Goal: Information Seeking & Learning: Learn about a topic

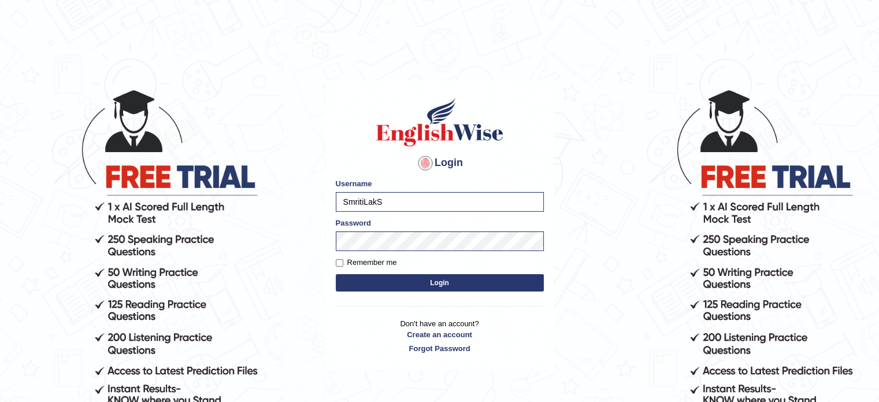
type input "SmritiLak"
click at [338, 264] on input "Remember me" at bounding box center [340, 263] width 8 height 8
checkbox input "true"
click at [375, 290] on button "Login" at bounding box center [440, 282] width 208 height 17
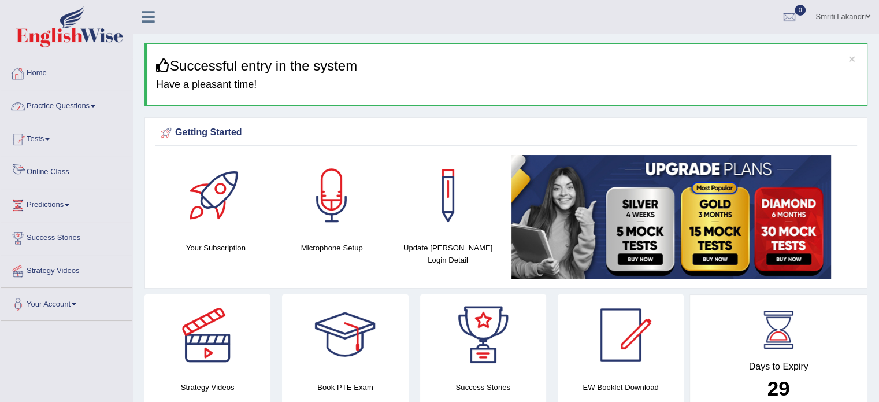
click at [44, 172] on link "Online Class" at bounding box center [67, 170] width 132 height 29
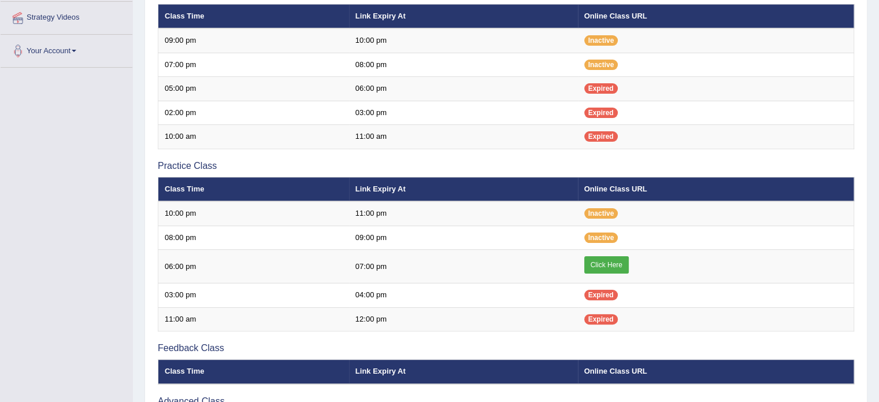
scroll to position [254, 0]
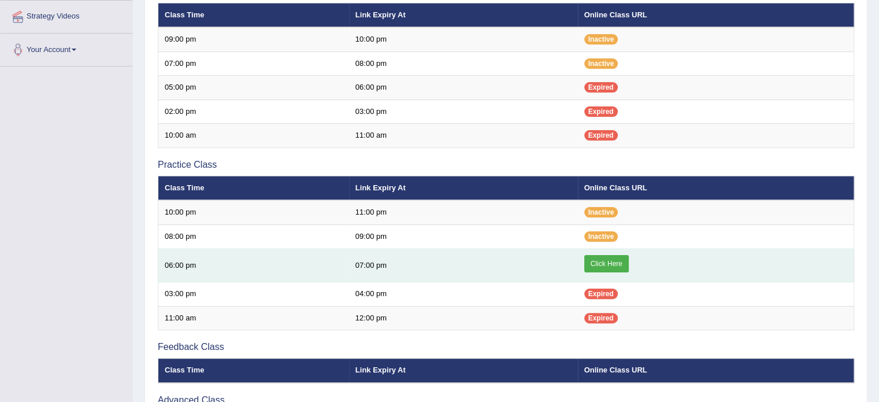
click at [595, 260] on link "Click Here" at bounding box center [606, 263] width 45 height 17
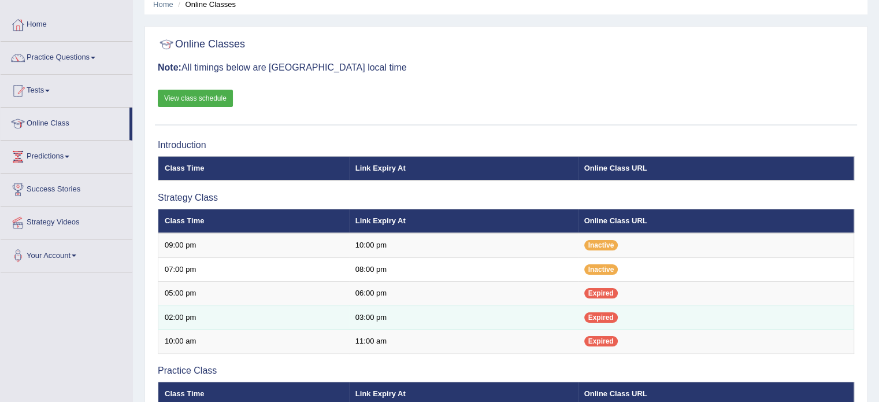
scroll to position [25, 0]
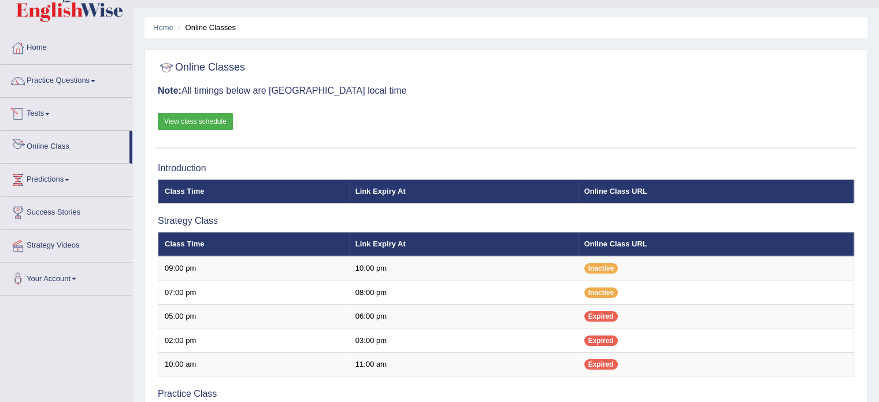
click at [185, 120] on link "View class schedule" at bounding box center [195, 121] width 75 height 17
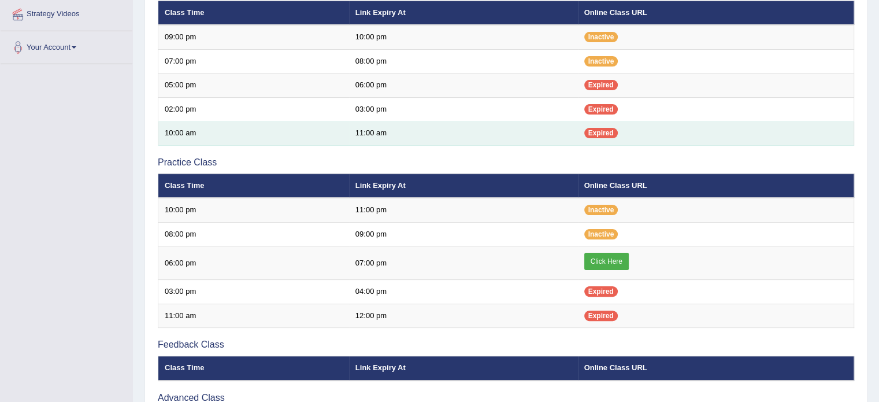
scroll to position [257, 0]
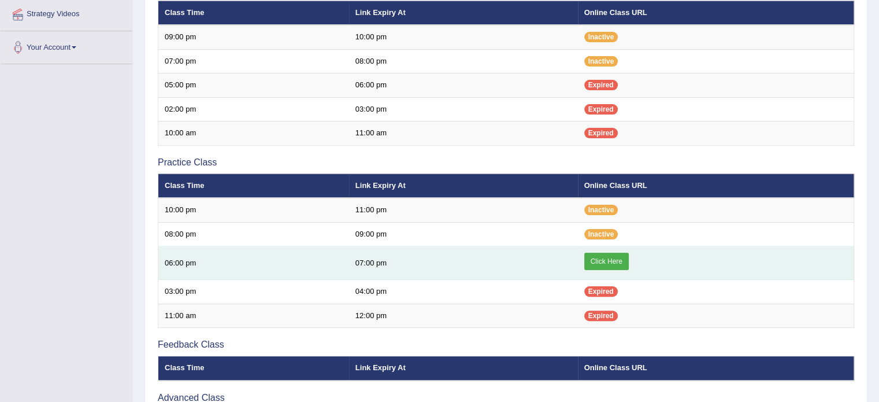
click at [603, 260] on link "Click Here" at bounding box center [606, 261] width 45 height 17
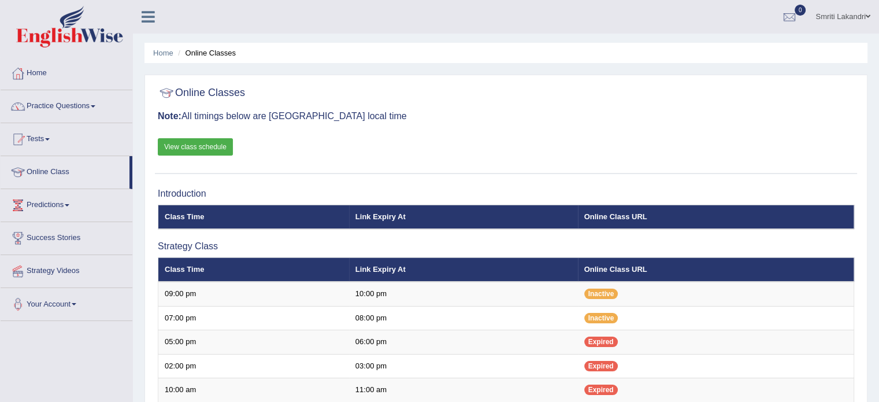
click at [44, 70] on link "Home" at bounding box center [67, 71] width 132 height 29
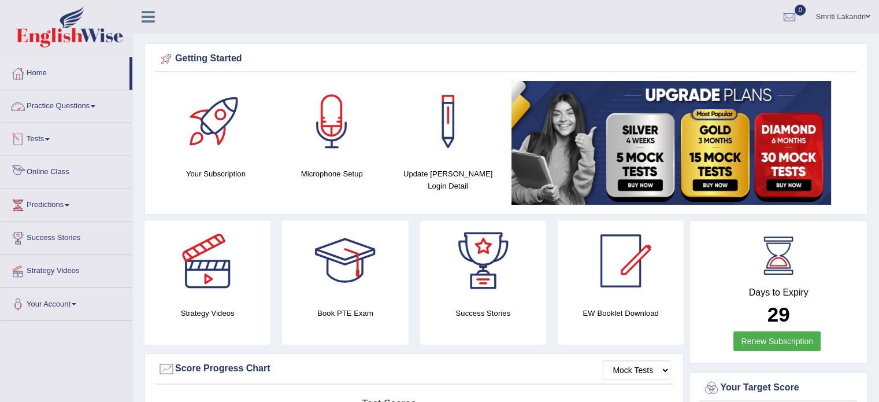
click at [51, 171] on link "Online Class" at bounding box center [67, 170] width 132 height 29
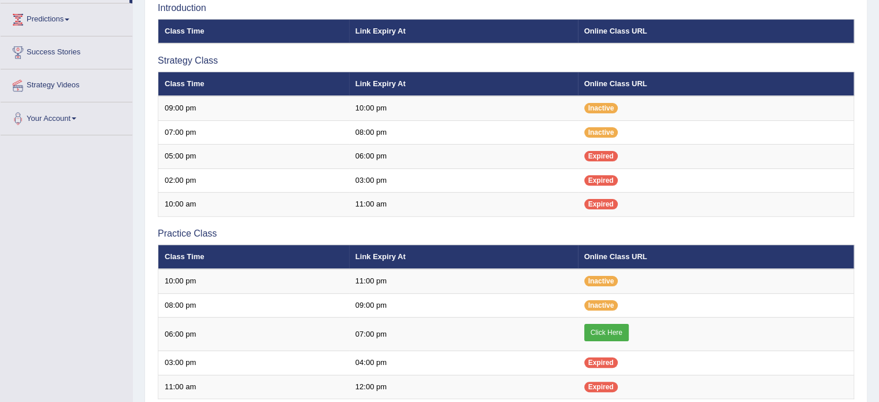
scroll to position [185, 0]
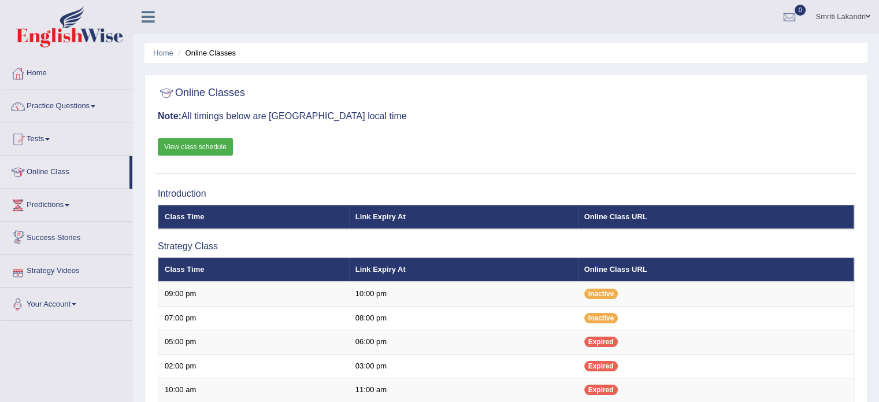
click at [219, 143] on link "View class schedule" at bounding box center [195, 146] width 75 height 17
click at [43, 70] on link "Home" at bounding box center [67, 71] width 132 height 29
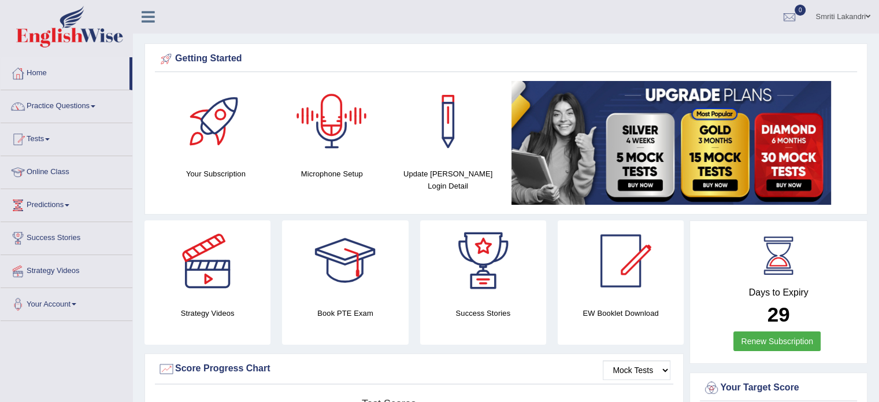
click at [347, 120] on div at bounding box center [331, 121] width 81 height 81
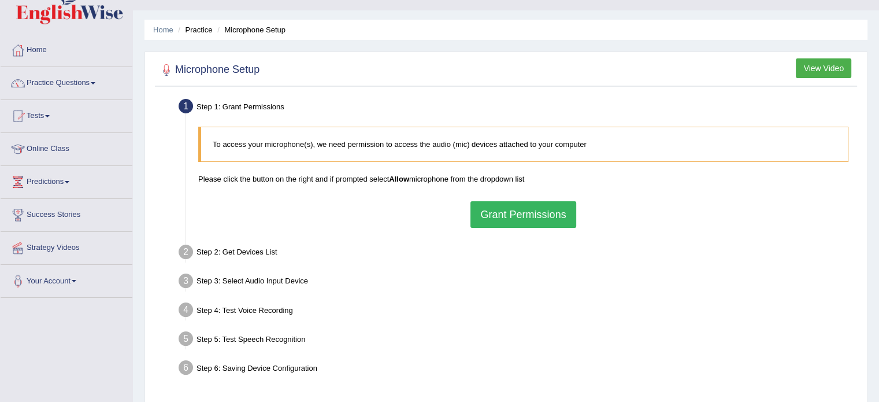
scroll to position [46, 0]
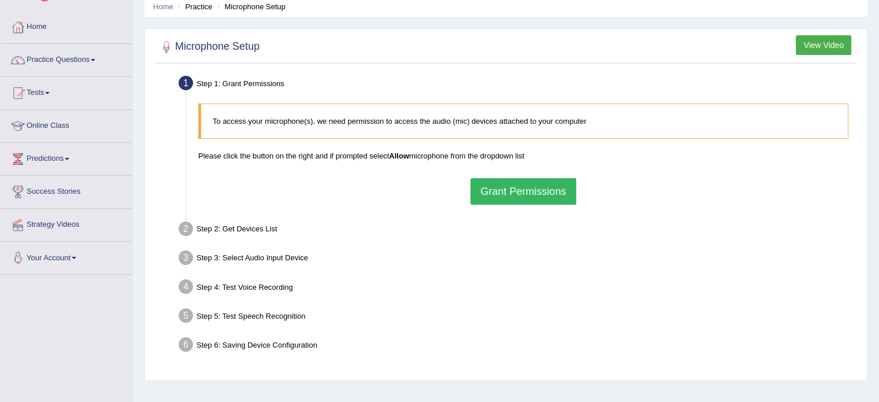
click at [541, 187] on button "Grant Permissions" at bounding box center [523, 191] width 105 height 27
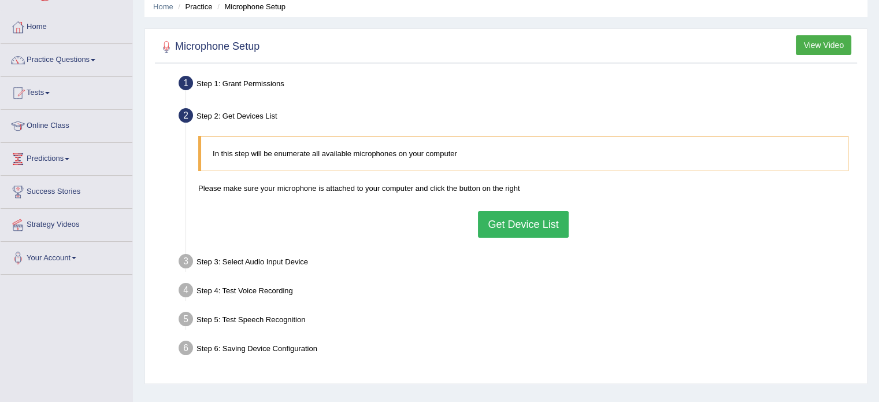
click at [512, 224] on button "Get Device List" at bounding box center [523, 224] width 90 height 27
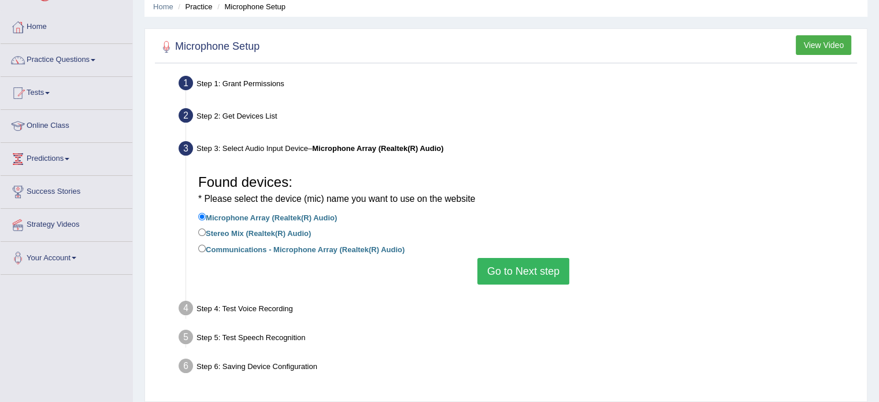
click at [498, 268] on button "Go to Next step" at bounding box center [524, 271] width 92 height 27
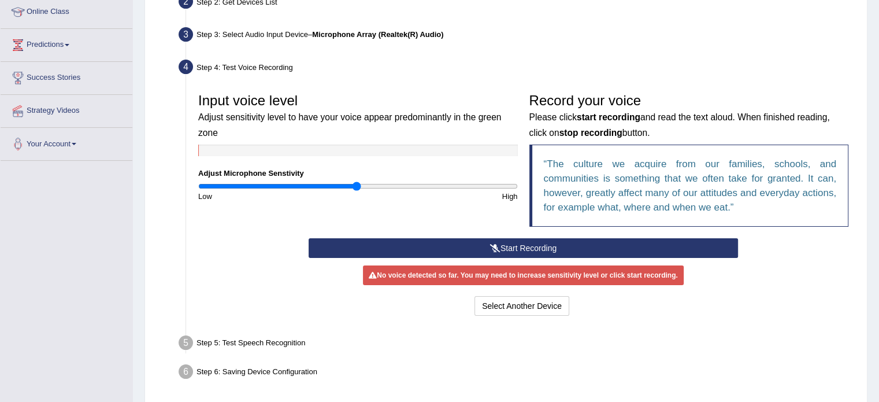
scroll to position [162, 0]
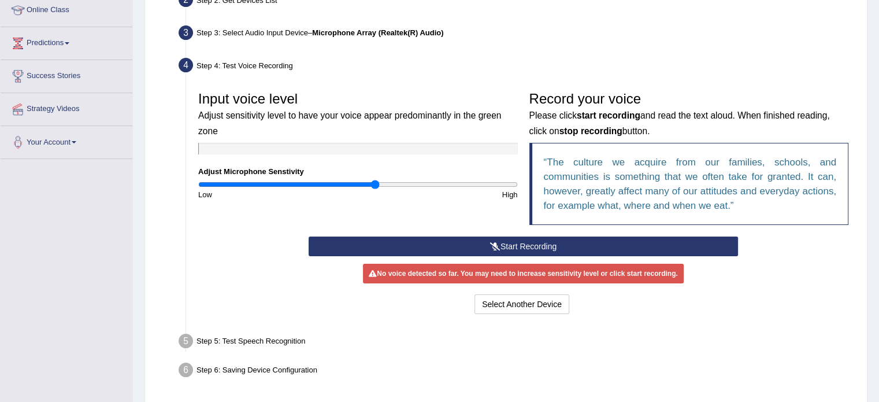
click at [376, 185] on input "range" at bounding box center [358, 184] width 320 height 9
click at [326, 185] on input "range" at bounding box center [358, 184] width 320 height 9
click at [305, 184] on input "range" at bounding box center [358, 184] width 320 height 9
type input "0.72"
click at [314, 184] on input "range" at bounding box center [358, 184] width 320 height 9
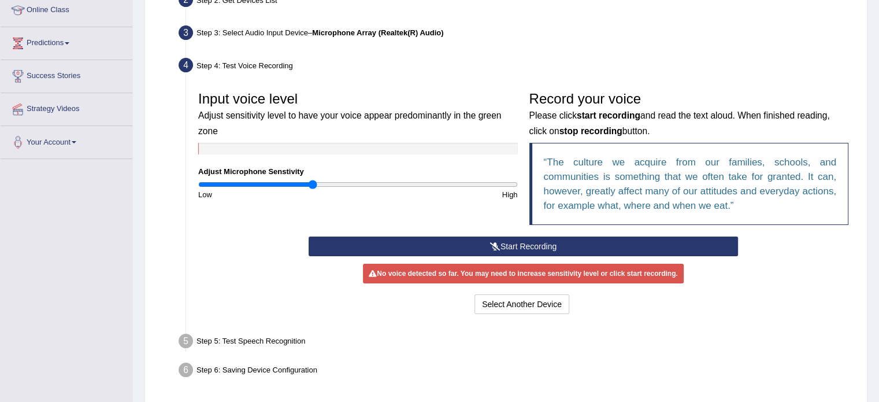
click at [550, 243] on button "Start Recording" at bounding box center [524, 246] width 430 height 20
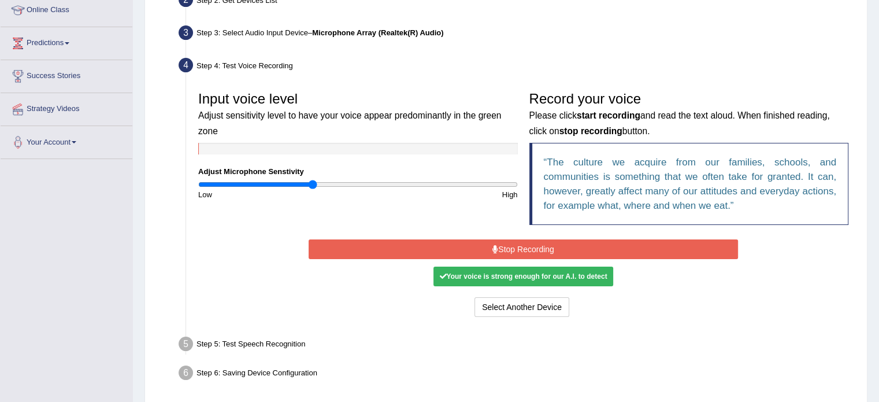
click at [550, 243] on button "Stop Recording" at bounding box center [524, 249] width 430 height 20
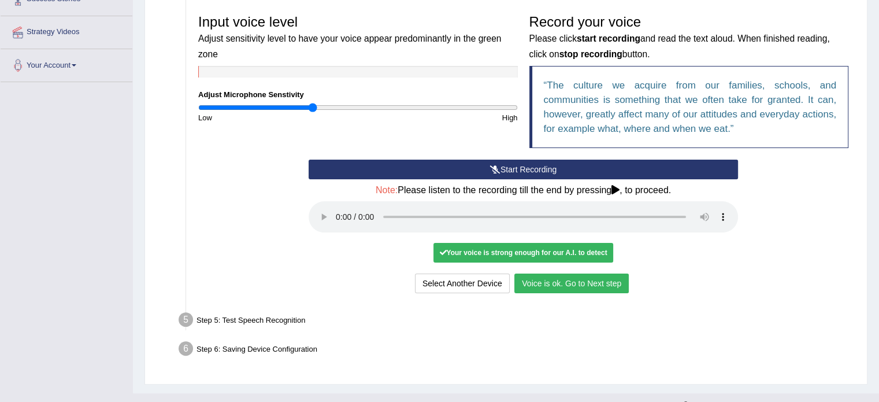
scroll to position [258, 0]
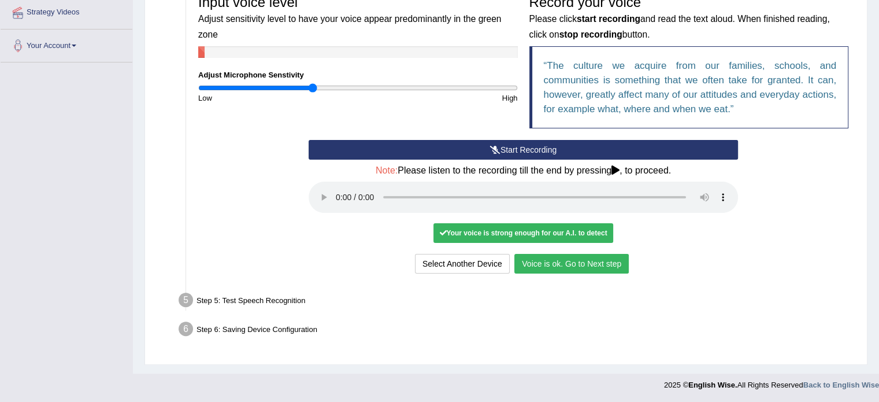
click at [557, 262] on button "Voice is ok. Go to Next step" at bounding box center [572, 264] width 114 height 20
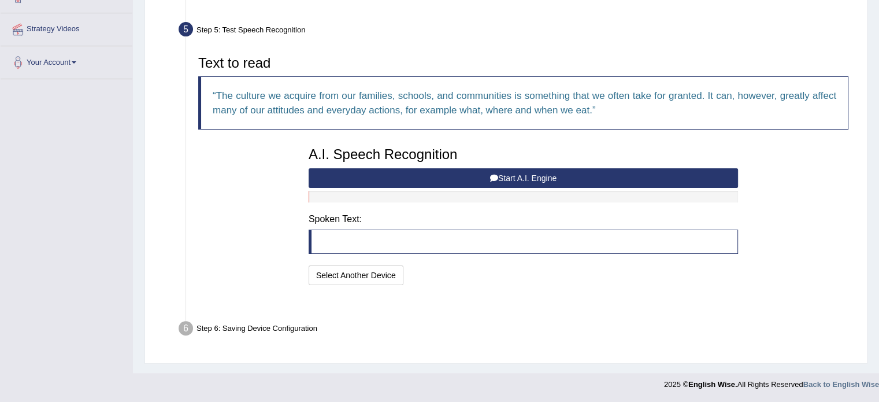
scroll to position [213, 0]
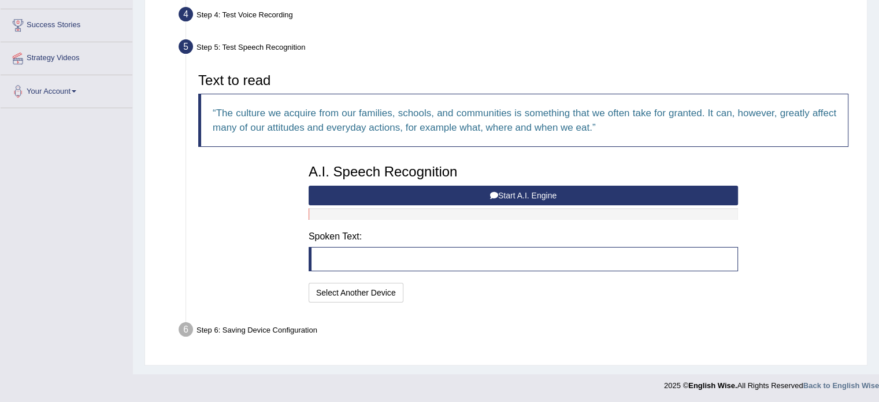
click at [423, 191] on button "Start A.I. Engine" at bounding box center [524, 196] width 430 height 20
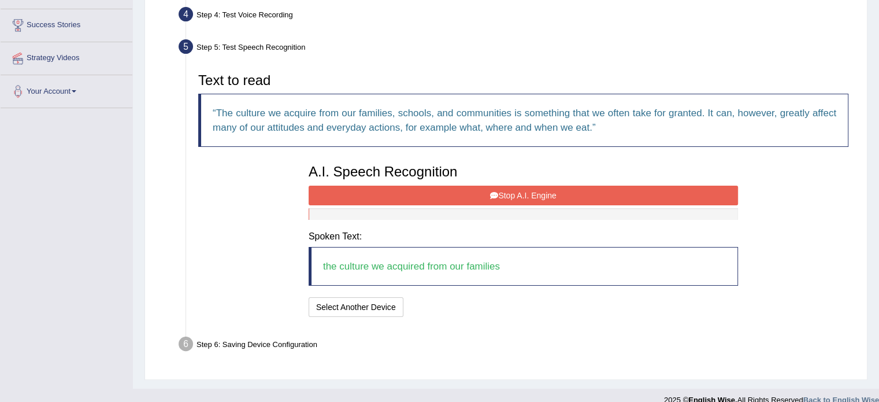
click at [437, 197] on button "Stop A.I. Engine" at bounding box center [524, 196] width 430 height 20
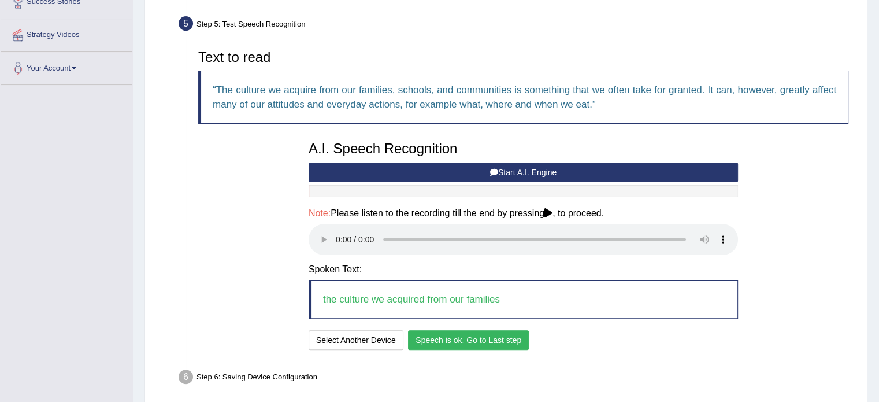
scroll to position [283, 0]
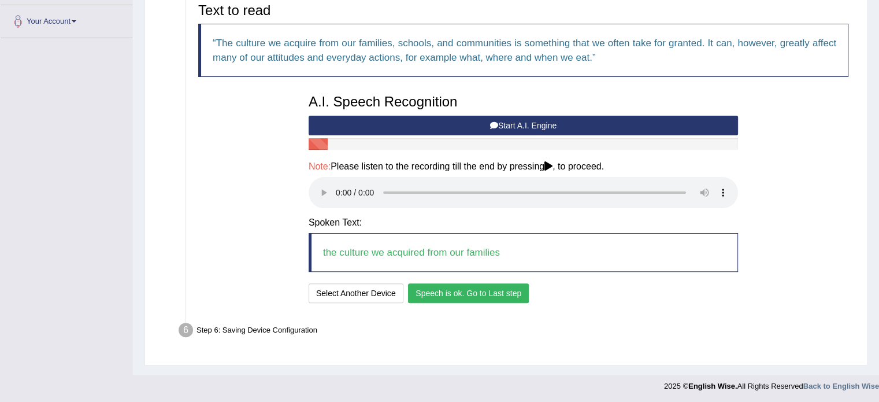
click at [451, 293] on button "Speech is ok. Go to Last step" at bounding box center [468, 293] width 121 height 20
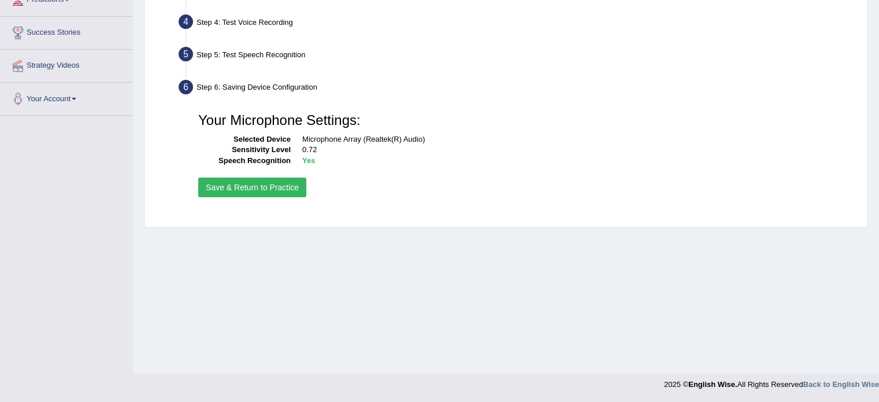
click at [252, 186] on button "Save & Return to Practice" at bounding box center [252, 187] width 108 height 20
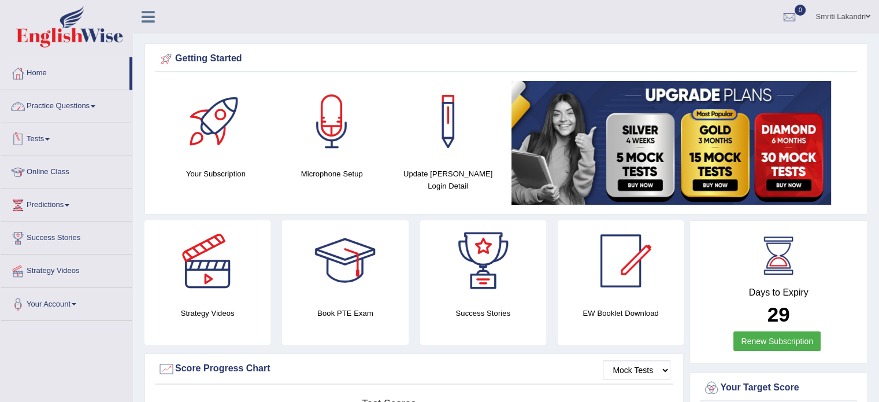
click at [76, 105] on link "Practice Questions" at bounding box center [67, 104] width 132 height 29
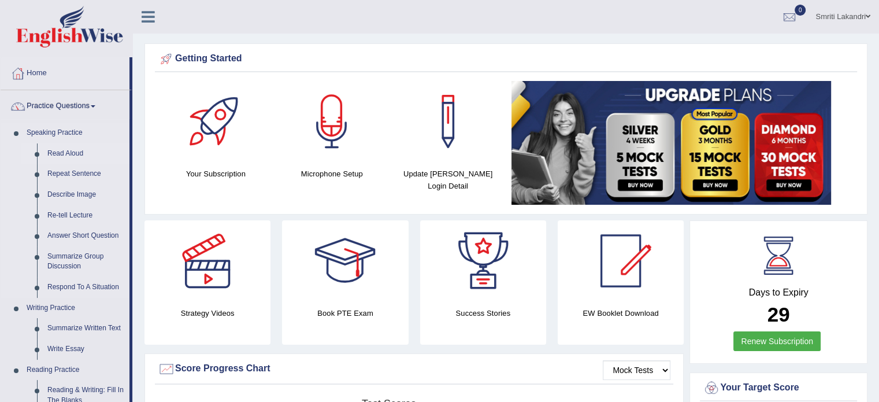
click at [68, 150] on link "Read Aloud" at bounding box center [85, 153] width 87 height 21
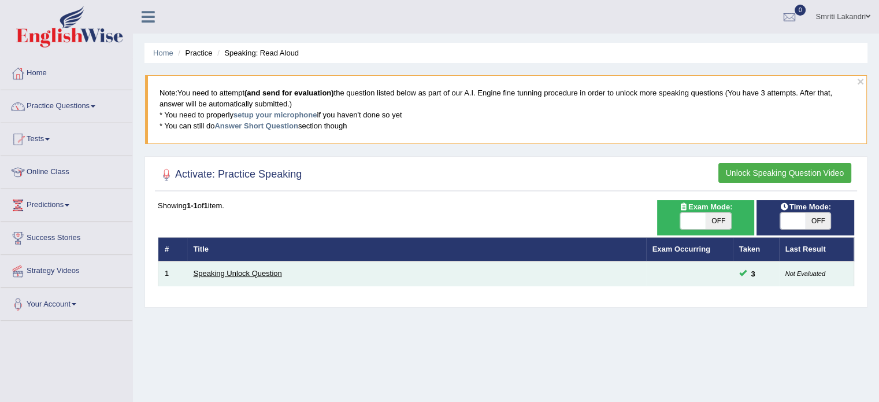
click at [254, 271] on link "Speaking Unlock Question" at bounding box center [238, 273] width 88 height 9
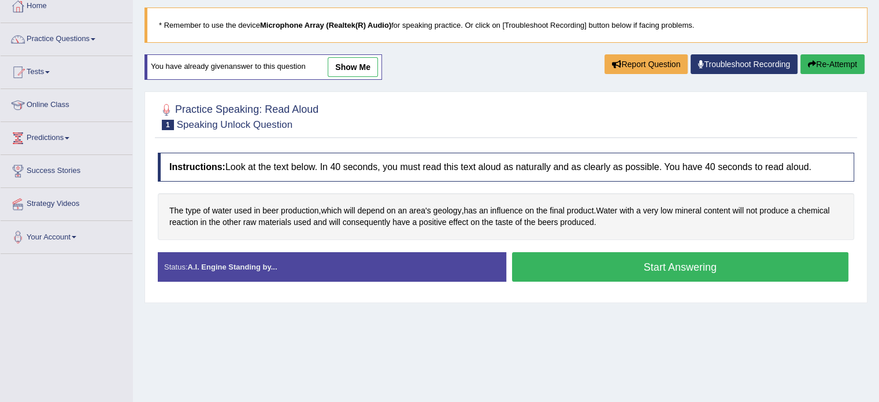
scroll to position [69, 0]
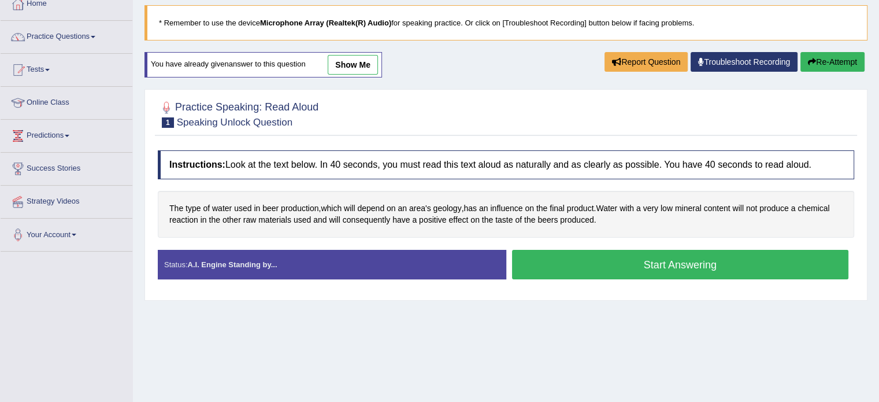
click at [563, 268] on button "Start Answering" at bounding box center [680, 264] width 337 height 29
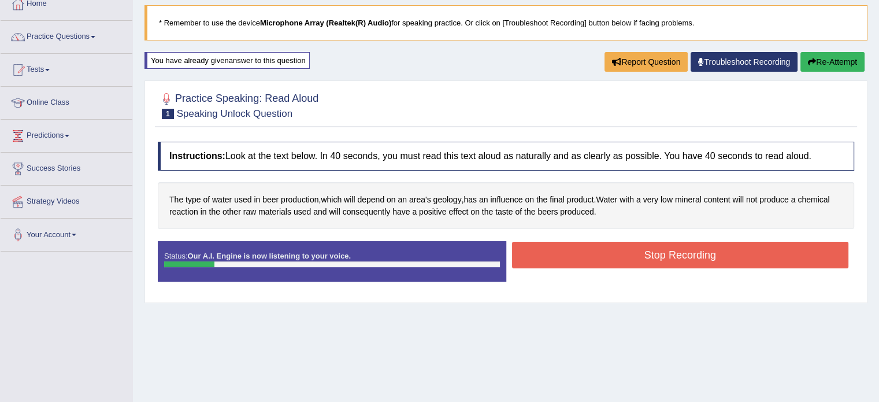
click at [571, 256] on button "Stop Recording" at bounding box center [680, 255] width 337 height 27
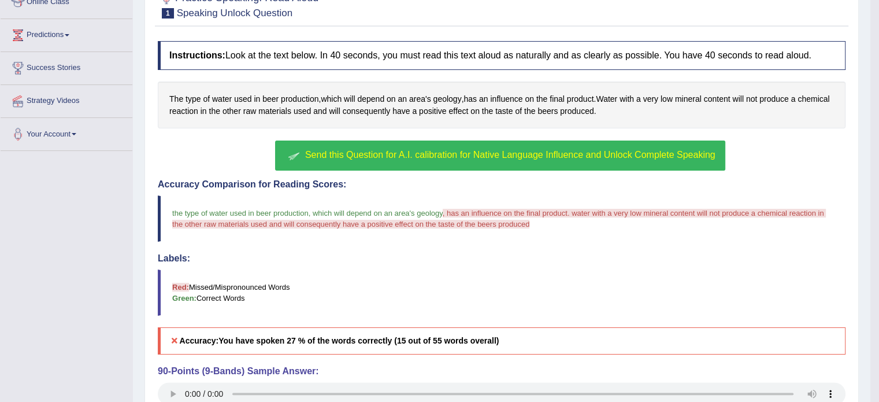
scroll to position [185, 0]
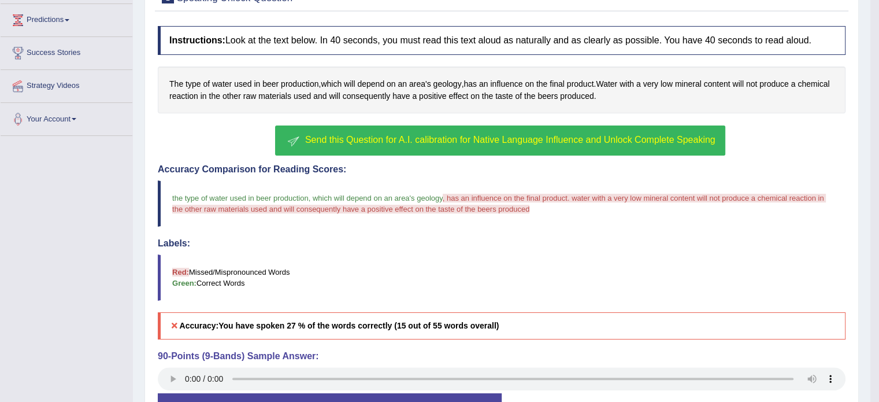
click at [538, 139] on span "Send this Question for A.I. calibration for Native Language Influence and Unloc…" at bounding box center [510, 140] width 410 height 10
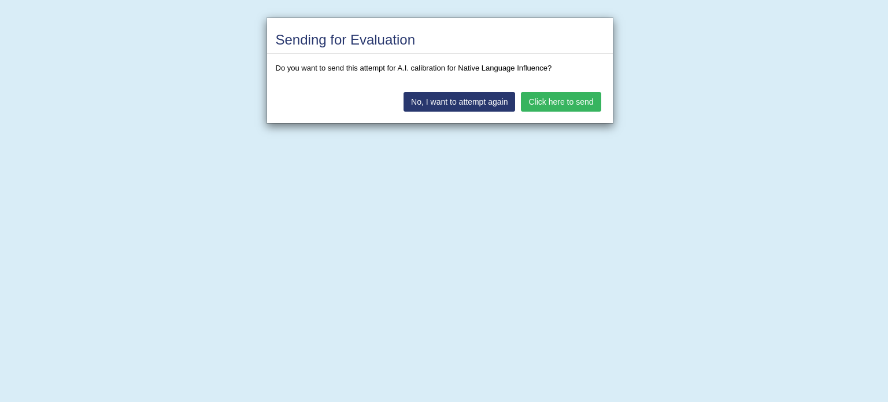
click at [569, 98] on button "Click here to send" at bounding box center [561, 102] width 80 height 20
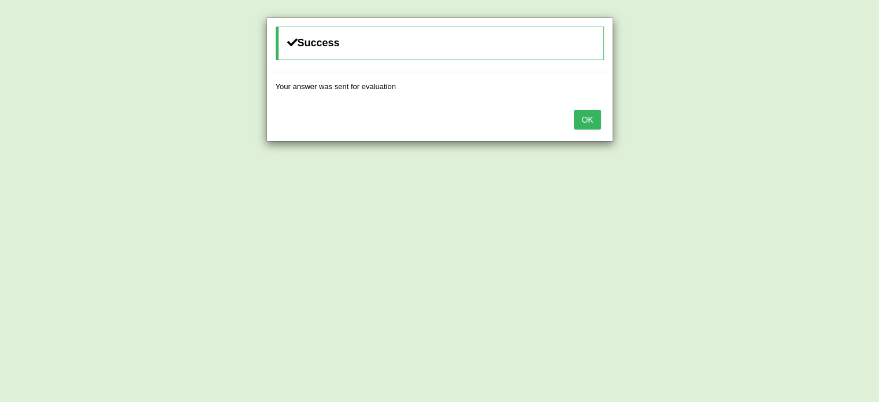
click at [591, 116] on button "OK" at bounding box center [587, 120] width 27 height 20
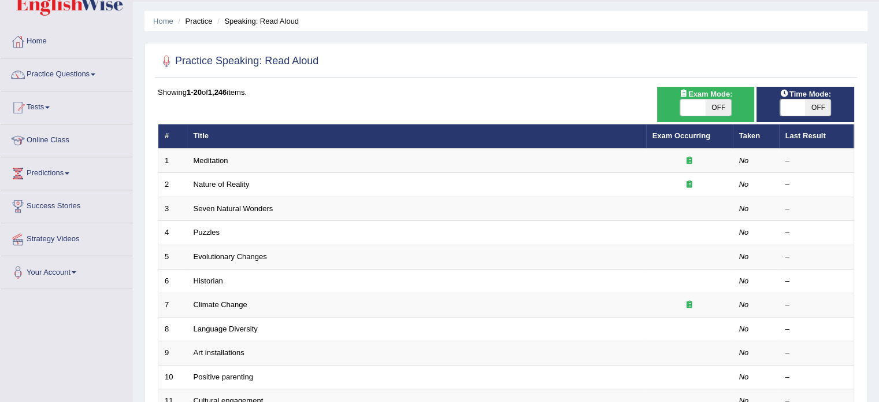
scroll to position [23, 0]
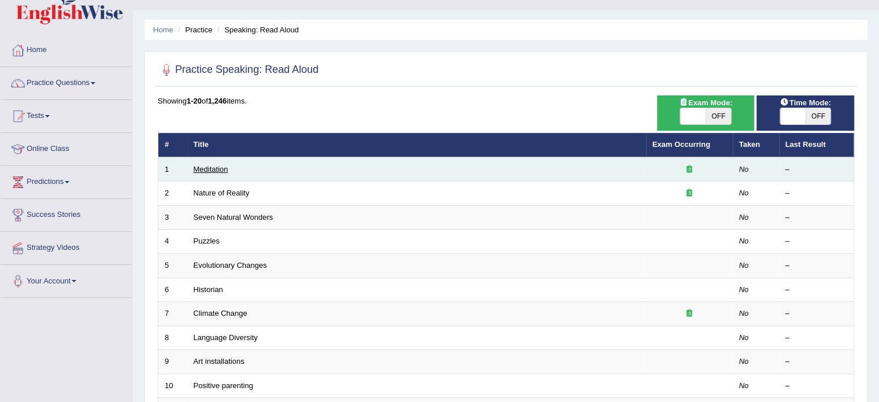
click at [220, 165] on link "Meditation" at bounding box center [211, 169] width 35 height 9
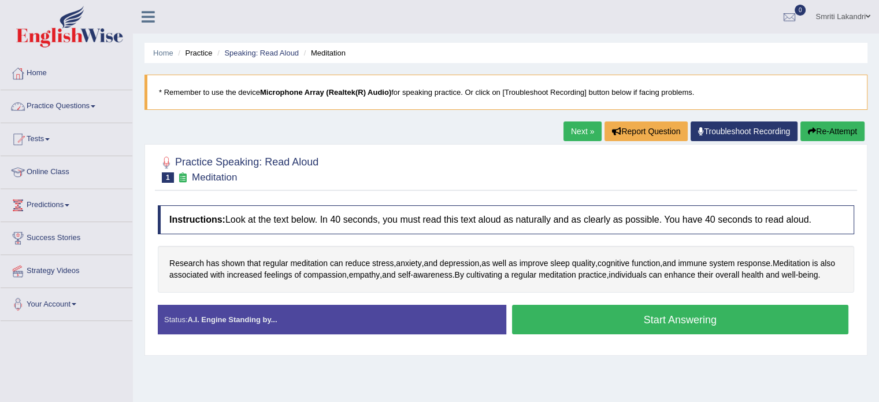
click at [84, 99] on link "Practice Questions" at bounding box center [67, 104] width 132 height 29
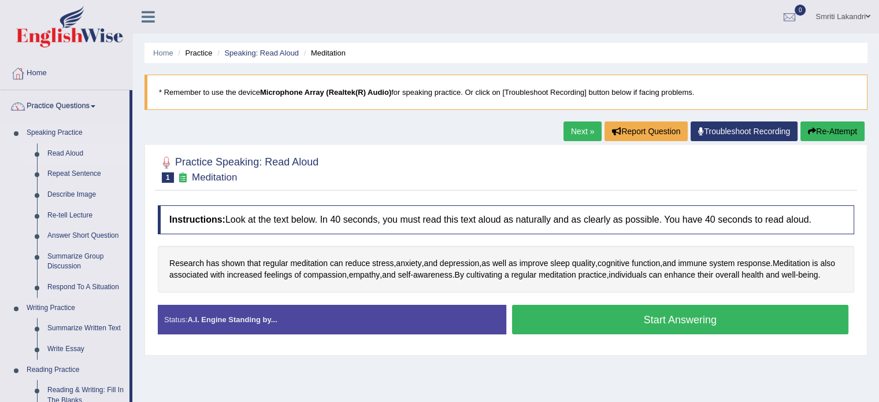
click at [59, 150] on link "Read Aloud" at bounding box center [85, 153] width 87 height 21
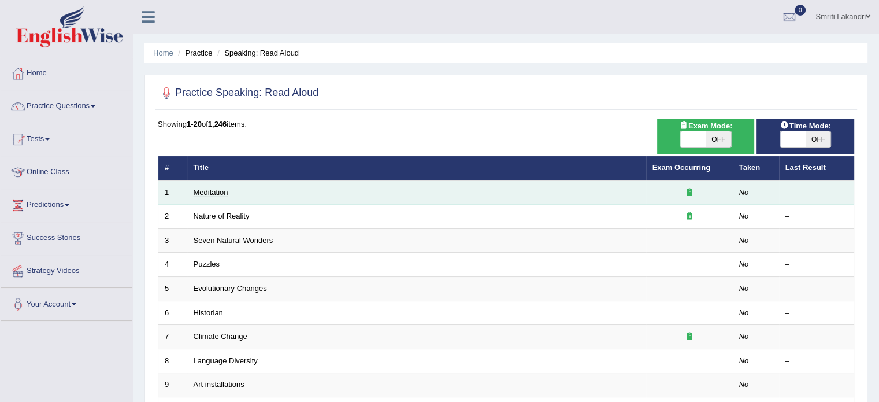
click at [203, 191] on link "Meditation" at bounding box center [211, 192] width 35 height 9
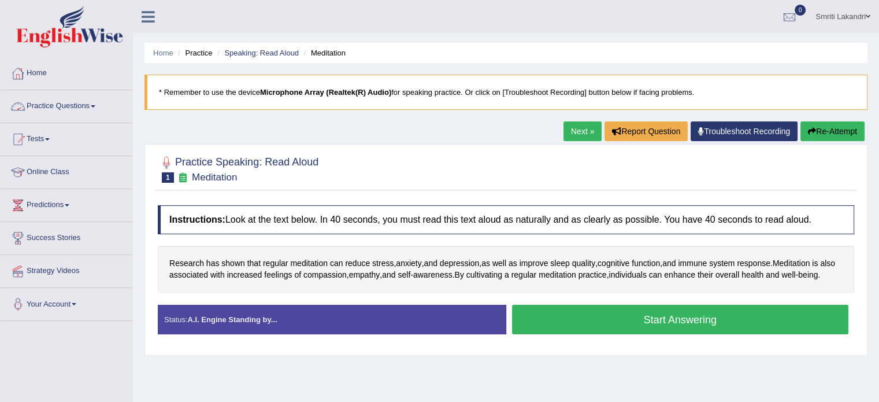
click at [35, 77] on link "Home" at bounding box center [67, 71] width 132 height 29
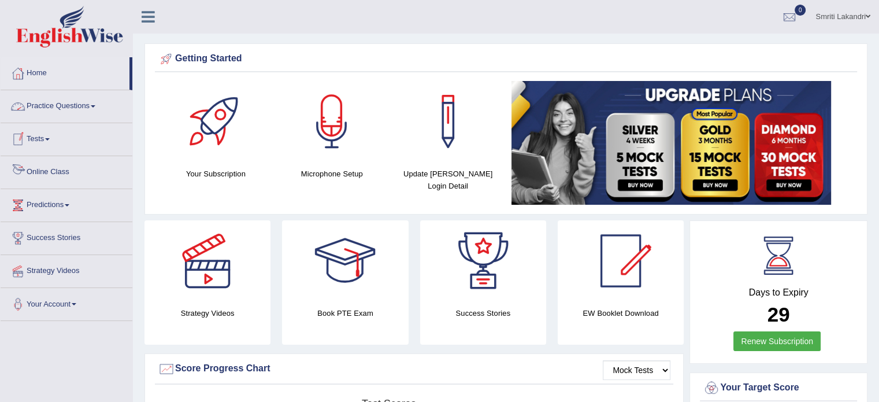
click at [49, 168] on link "Online Class" at bounding box center [67, 170] width 132 height 29
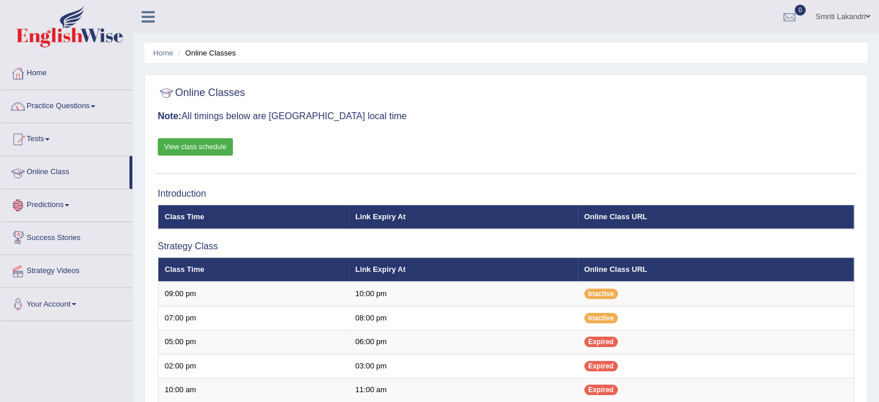
click at [64, 175] on link "Online Class" at bounding box center [65, 170] width 129 height 29
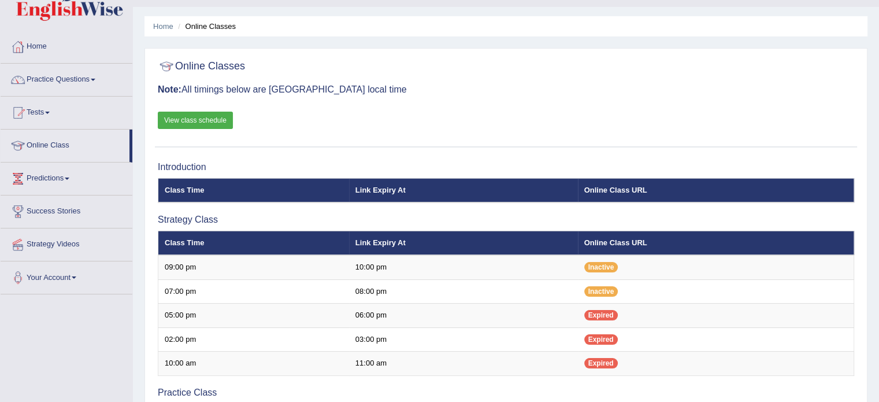
scroll to position [46, 0]
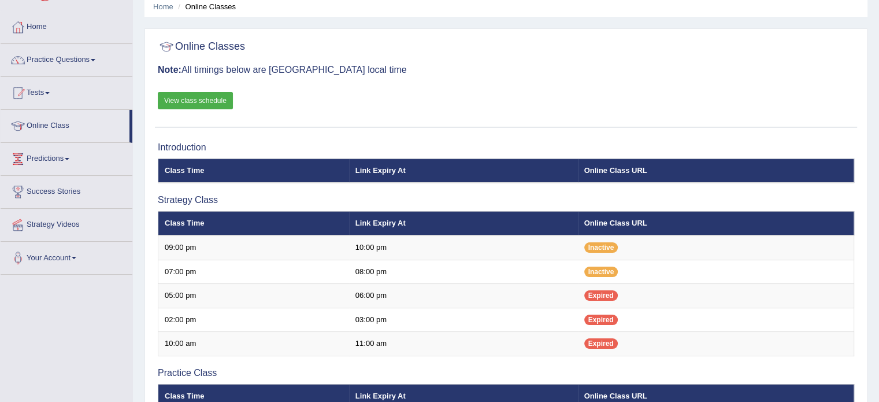
click at [104, 83] on link "Tests" at bounding box center [67, 91] width 132 height 29
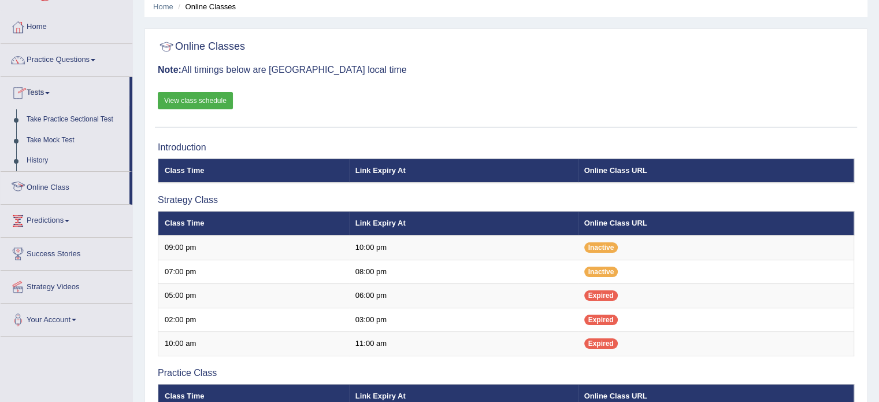
click at [23, 196] on div at bounding box center [17, 187] width 17 height 17
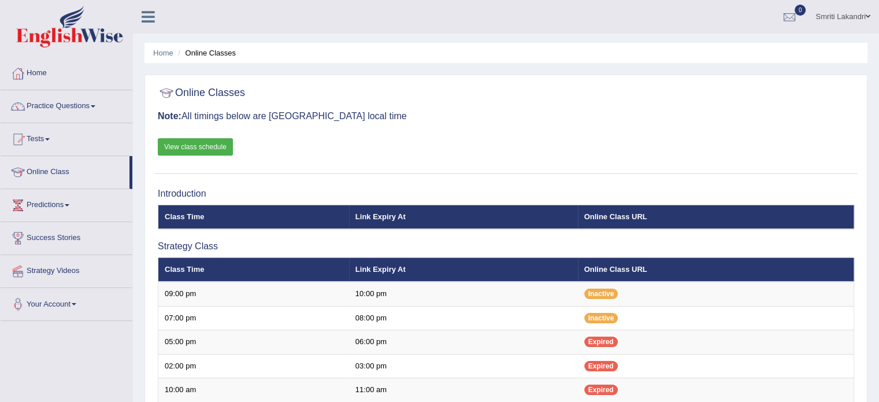
click at [53, 165] on link "Online Class" at bounding box center [65, 170] width 129 height 29
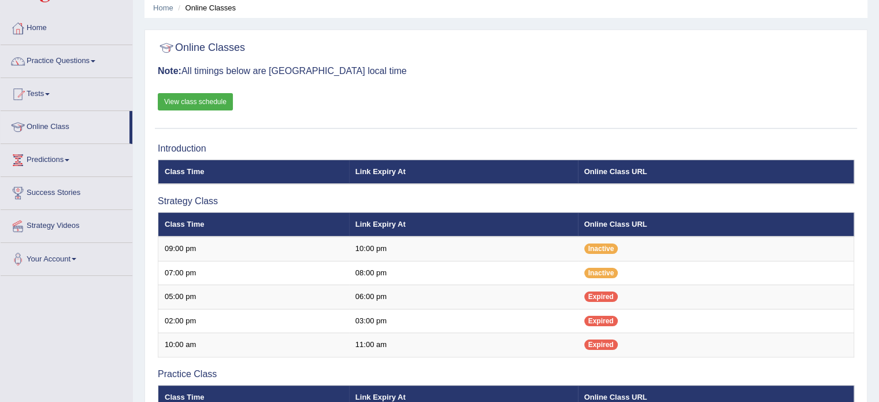
scroll to position [46, 0]
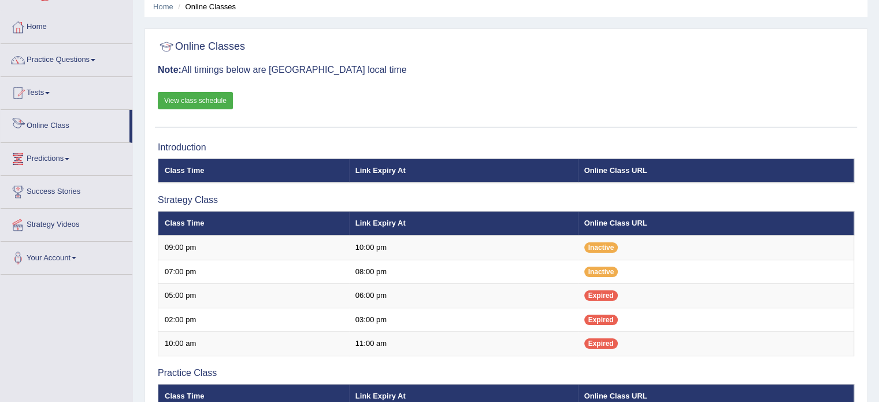
click at [63, 126] on link "Online Class" at bounding box center [65, 124] width 129 height 29
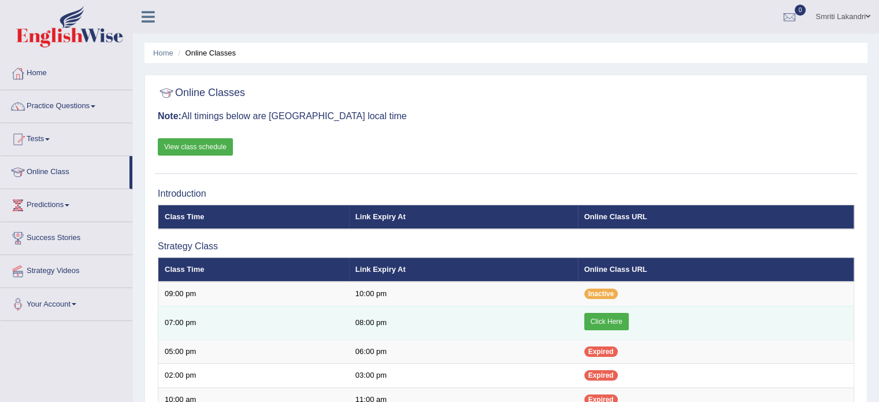
click at [600, 314] on link "Click Here" at bounding box center [606, 321] width 45 height 17
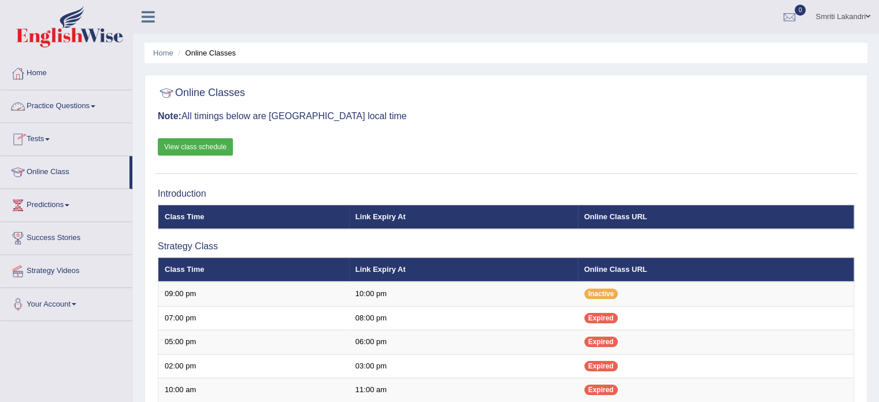
click at [59, 102] on link "Practice Questions" at bounding box center [67, 104] width 132 height 29
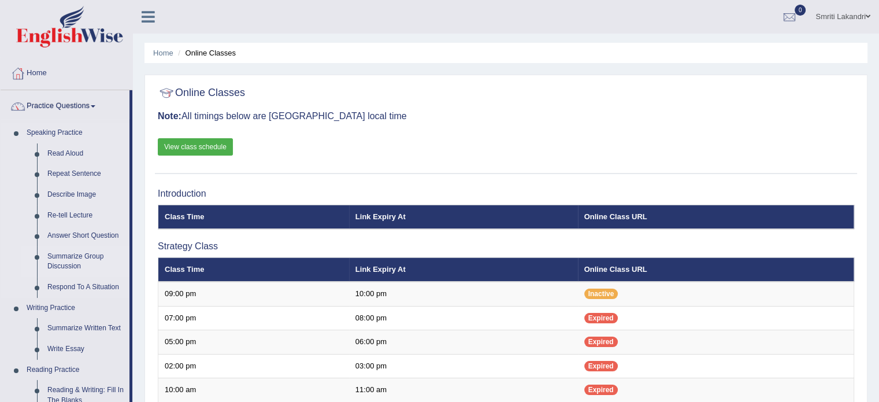
click at [84, 254] on link "Summarize Group Discussion" at bounding box center [85, 261] width 87 height 31
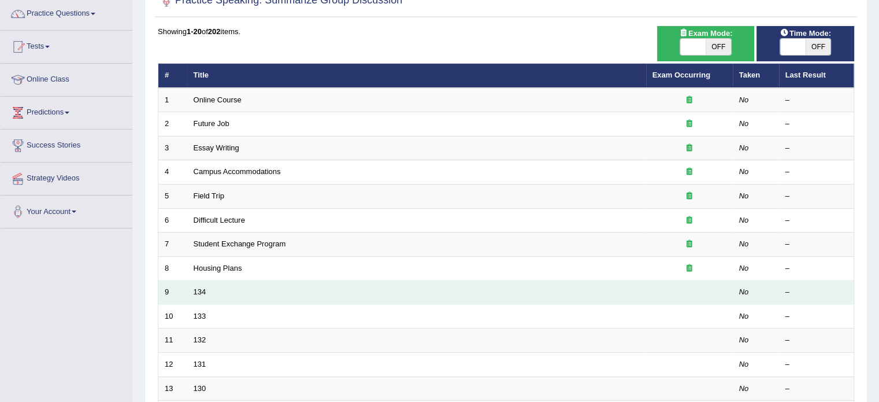
scroll to position [102, 0]
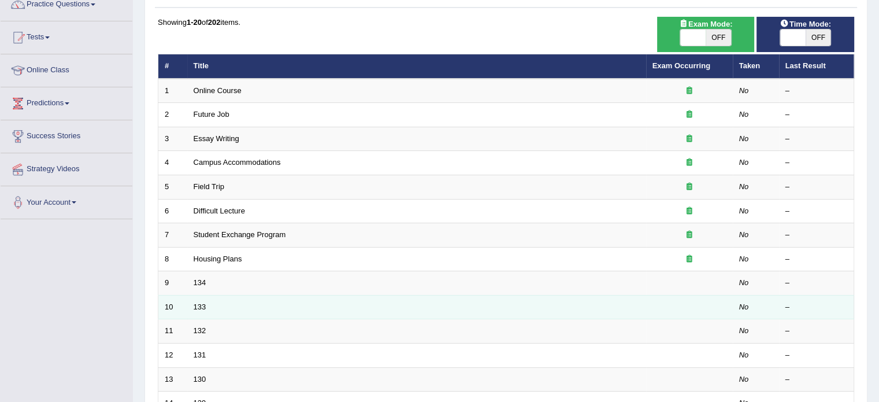
click at [186, 307] on td "10" at bounding box center [172, 307] width 29 height 24
click at [198, 305] on link "133" at bounding box center [200, 306] width 13 height 9
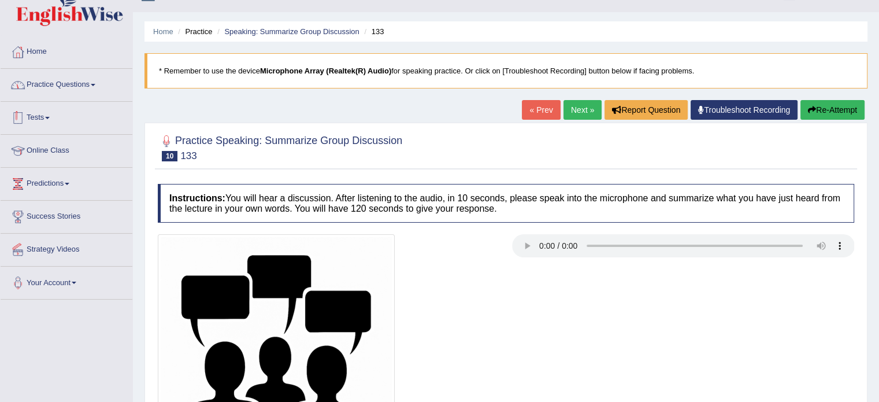
scroll to position [4, 0]
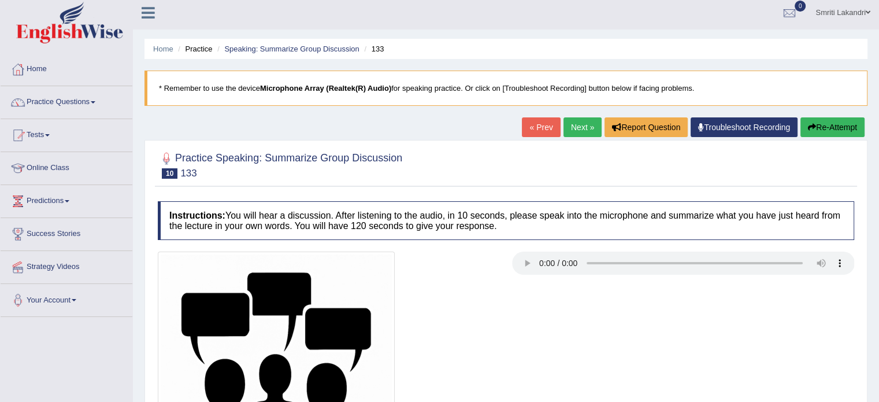
click at [73, 99] on link "Practice Questions" at bounding box center [67, 100] width 132 height 29
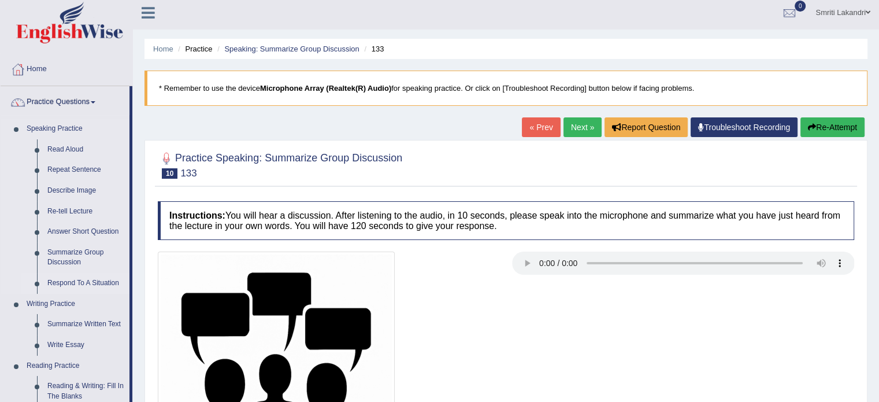
click at [81, 280] on link "Respond To A Situation" at bounding box center [85, 283] width 87 height 21
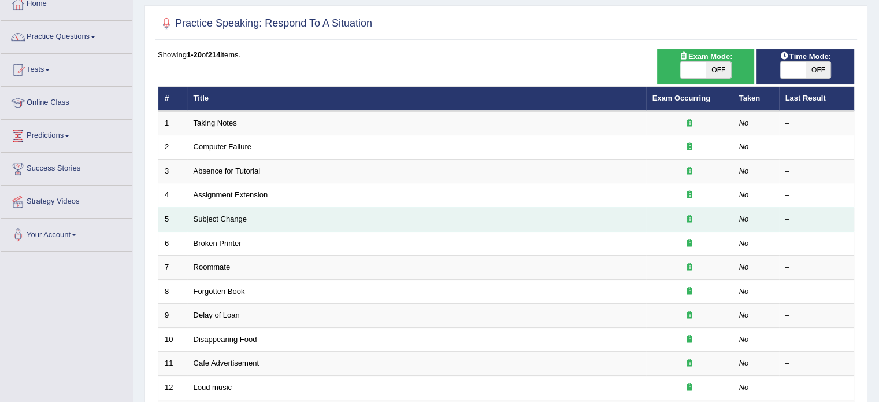
scroll to position [92, 0]
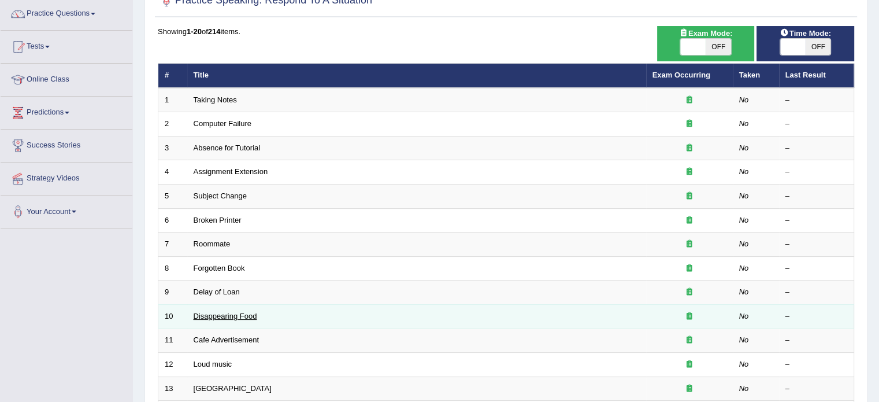
click at [210, 314] on link "Disappearing Food" at bounding box center [226, 316] width 64 height 9
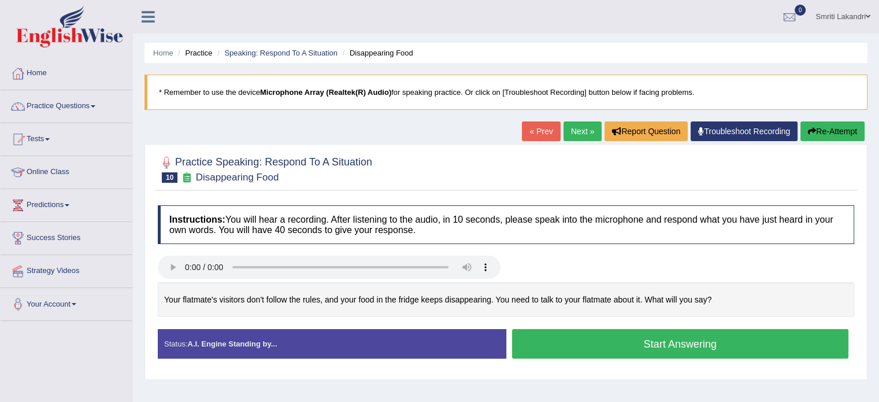
click at [579, 124] on link "Next »" at bounding box center [583, 131] width 38 height 20
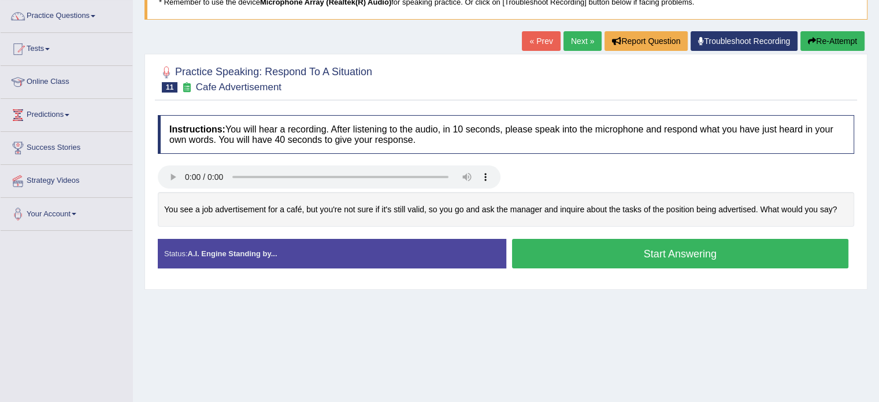
scroll to position [92, 0]
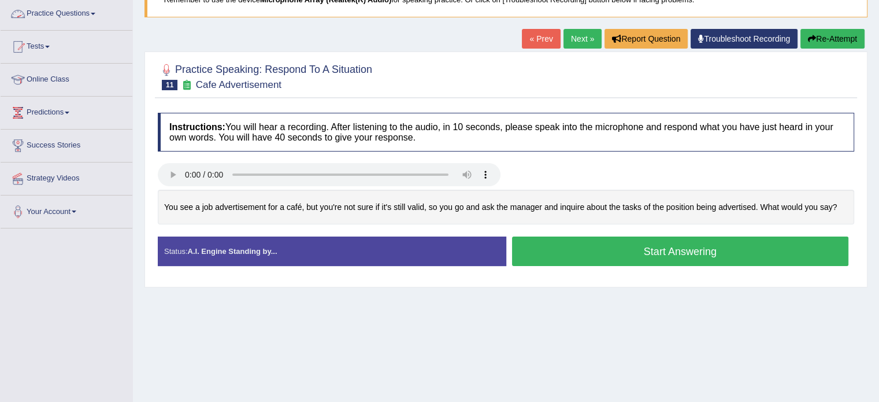
click at [61, 14] on link "Practice Questions" at bounding box center [67, 12] width 132 height 29
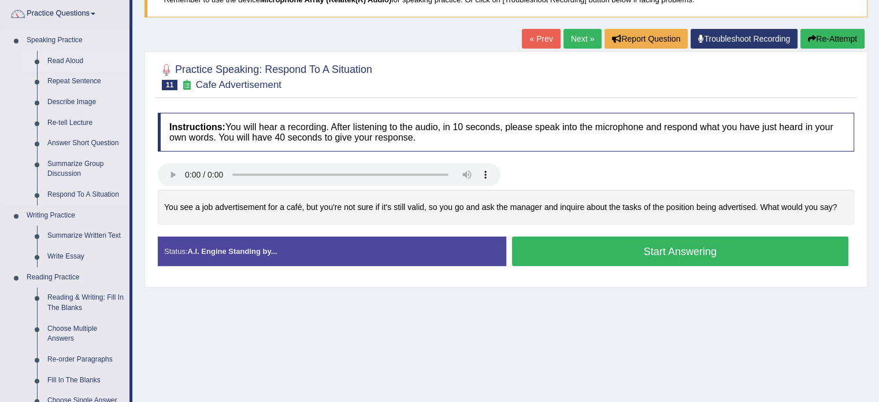
click at [75, 61] on link "Read Aloud" at bounding box center [85, 61] width 87 height 21
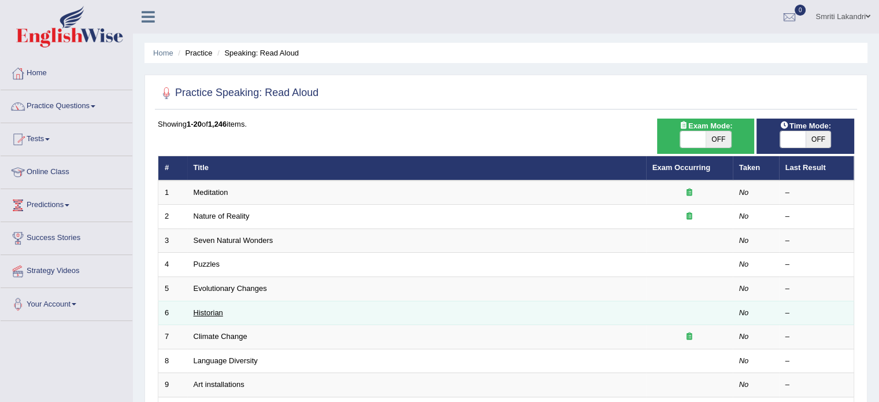
click at [205, 312] on link "Historian" at bounding box center [208, 312] width 29 height 9
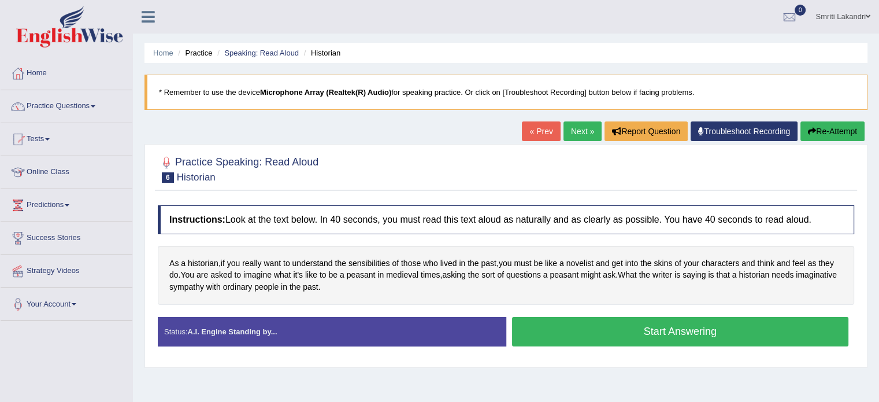
click at [586, 324] on button "Start Answering" at bounding box center [680, 331] width 337 height 29
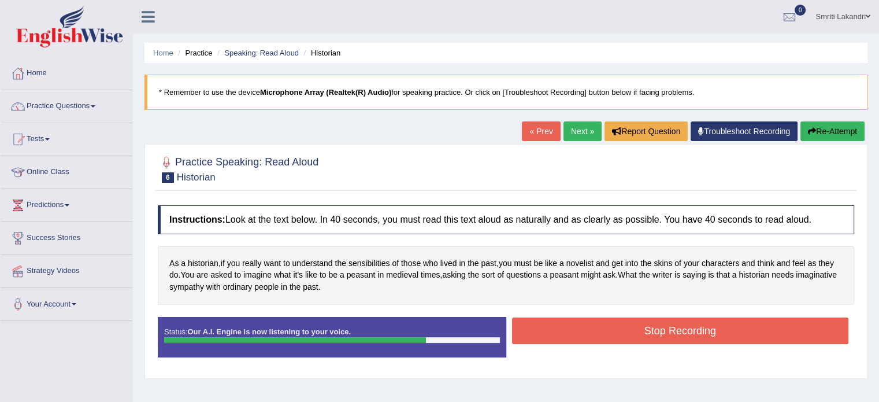
click at [605, 327] on button "Stop Recording" at bounding box center [680, 330] width 337 height 27
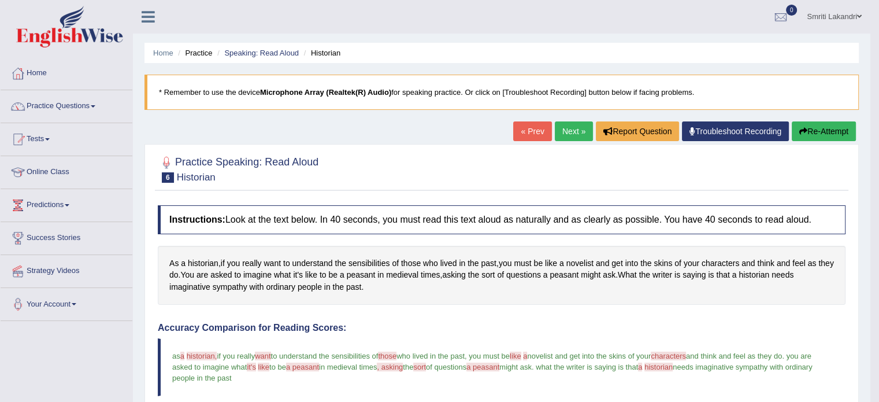
click at [573, 131] on link "Next »" at bounding box center [574, 131] width 38 height 20
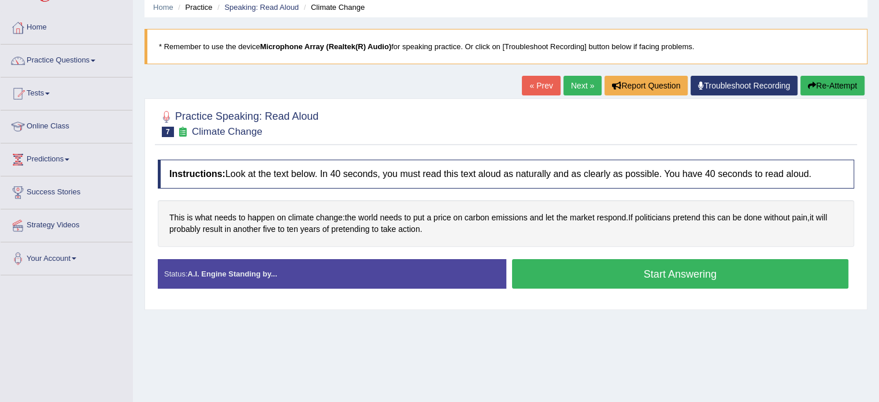
scroll to position [46, 0]
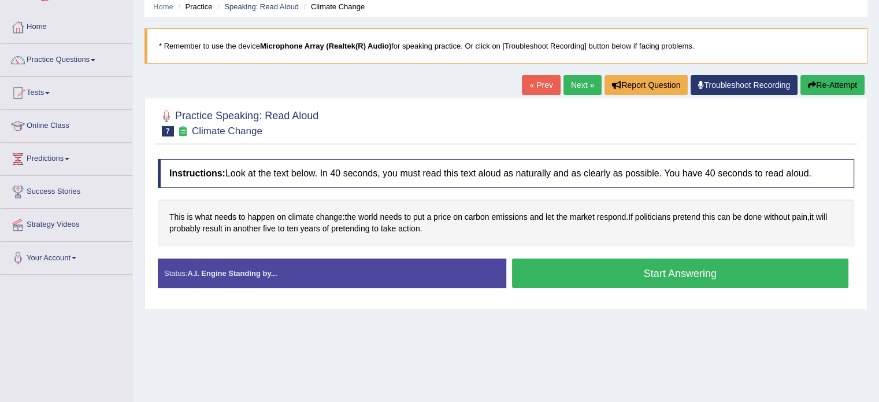
click at [621, 273] on button "Start Answering" at bounding box center [680, 272] width 337 height 29
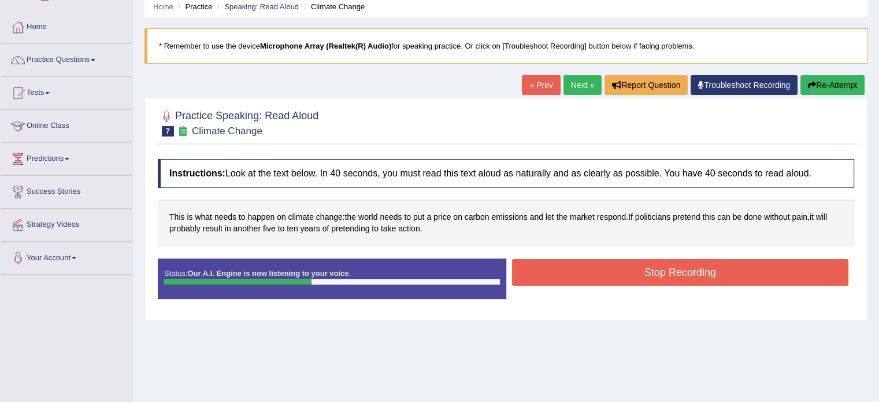
click at [634, 260] on button "Stop Recording" at bounding box center [680, 272] width 337 height 27
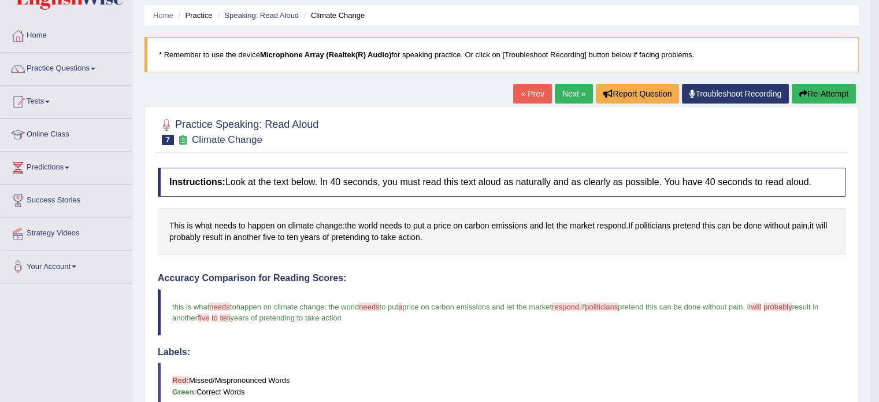
scroll to position [0, 0]
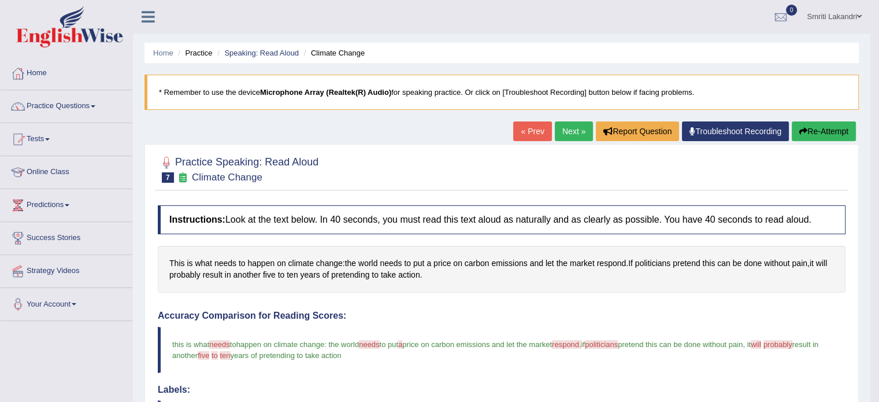
click at [580, 132] on link "Next »" at bounding box center [574, 131] width 38 height 20
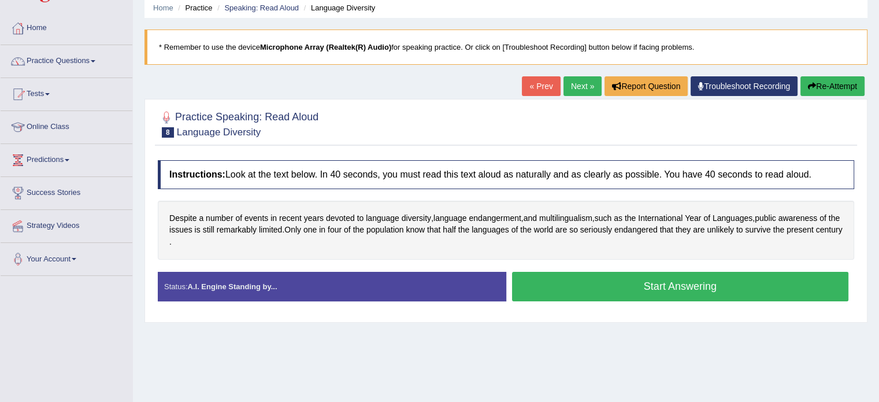
scroll to position [46, 0]
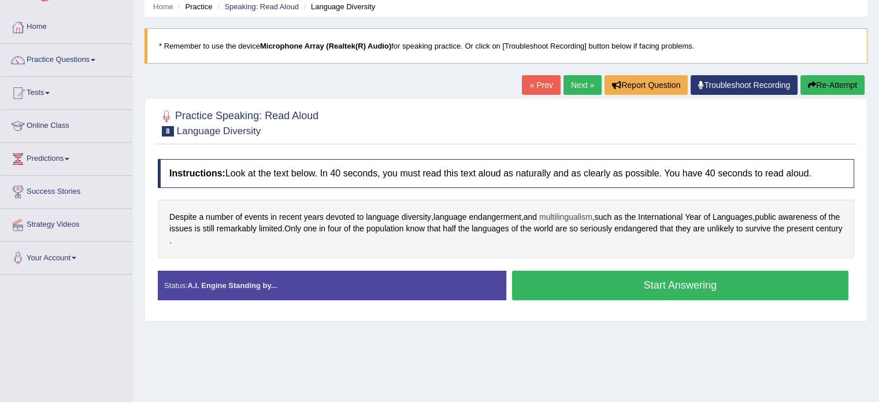
click at [562, 212] on span "multilingualism" at bounding box center [565, 217] width 53 height 12
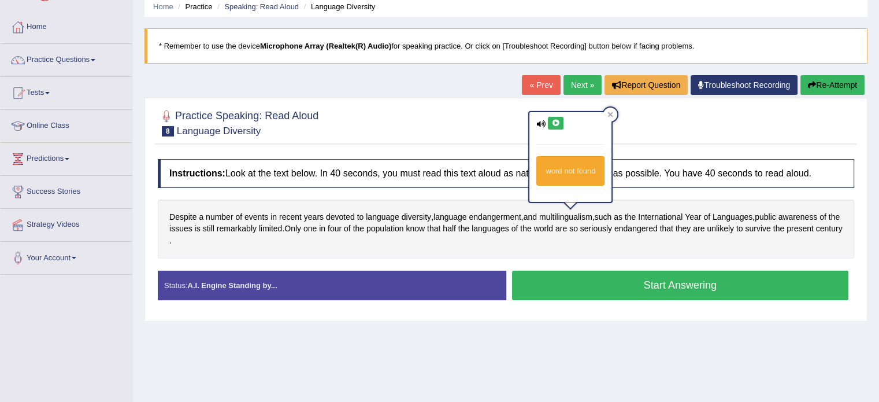
click at [540, 123] on icon at bounding box center [540, 124] width 9 height 8
click at [555, 123] on icon at bounding box center [556, 123] width 9 height 7
click at [556, 120] on icon at bounding box center [556, 123] width 9 height 7
click at [608, 114] on icon at bounding box center [611, 115] width 6 height 6
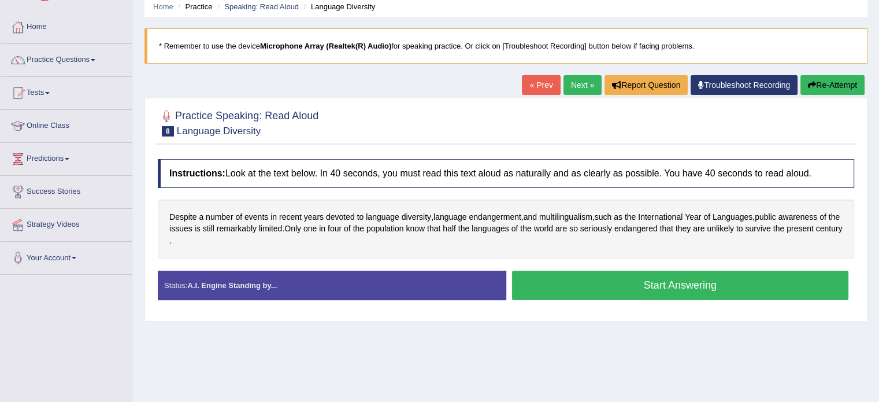
click at [603, 282] on button "Start Answering" at bounding box center [680, 285] width 337 height 29
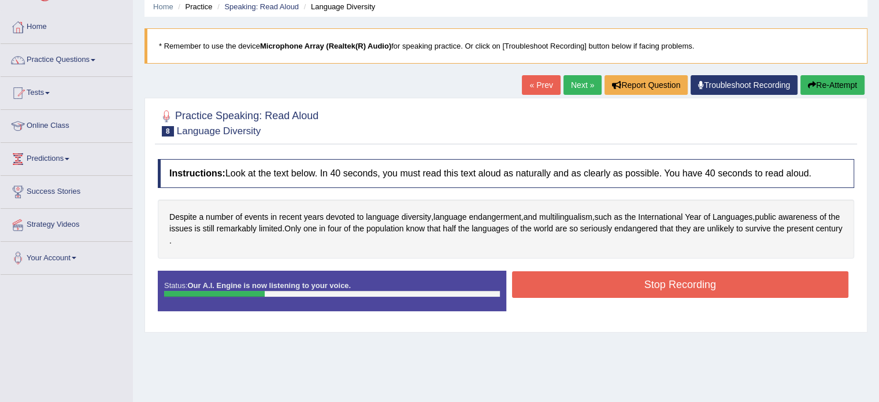
click at [629, 287] on button "Stop Recording" at bounding box center [680, 284] width 337 height 27
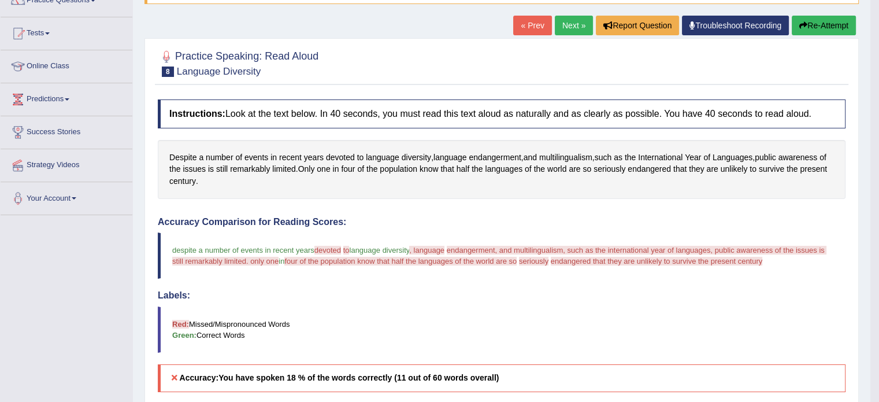
scroll to position [17, 0]
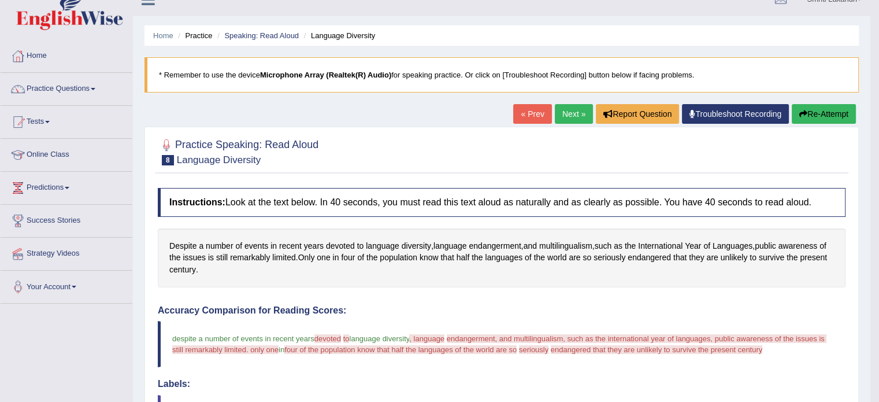
click at [584, 113] on link "Next »" at bounding box center [574, 114] width 38 height 20
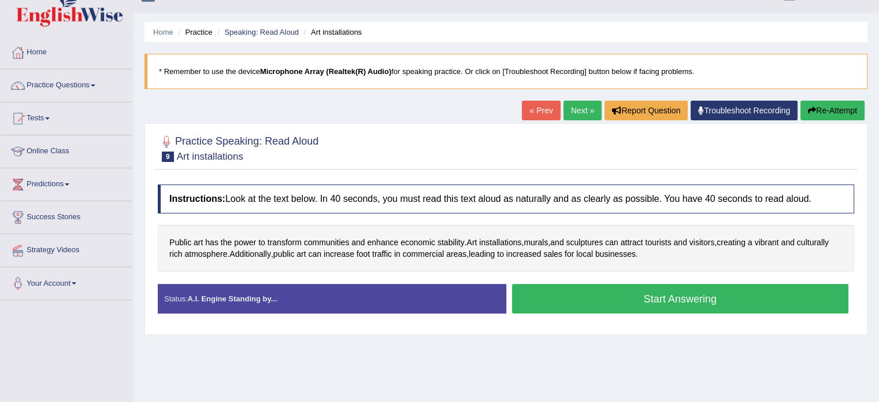
scroll to position [23, 0]
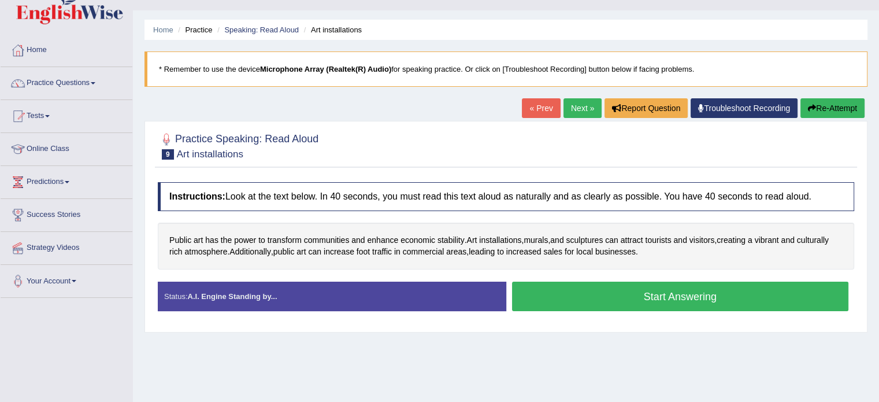
click at [604, 308] on button "Start Answering" at bounding box center [680, 296] width 337 height 29
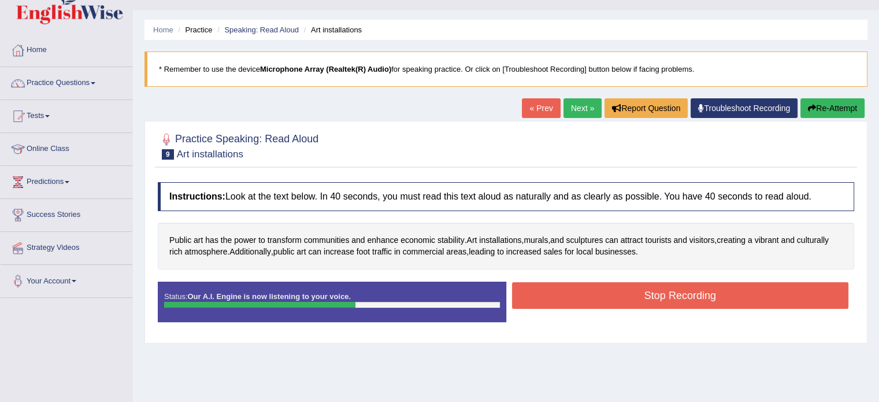
click at [616, 295] on button "Stop Recording" at bounding box center [680, 295] width 337 height 27
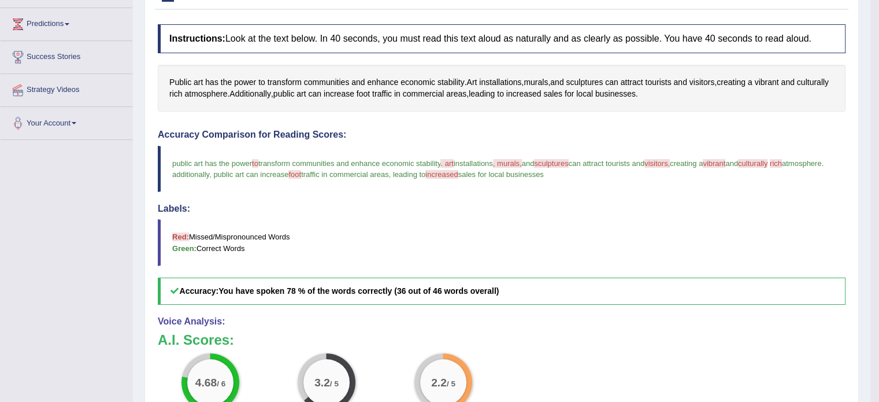
scroll to position [185, 0]
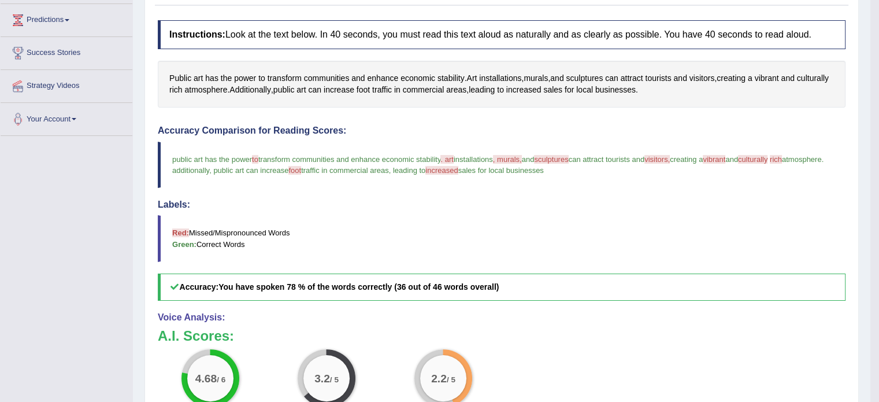
click at [554, 152] on blockquote "public art has the power to of transform communities and enhance economic stabi…" at bounding box center [502, 165] width 688 height 46
click at [560, 156] on span "sculptures" at bounding box center [551, 159] width 34 height 9
click at [597, 76] on span "sculptures" at bounding box center [584, 78] width 37 height 12
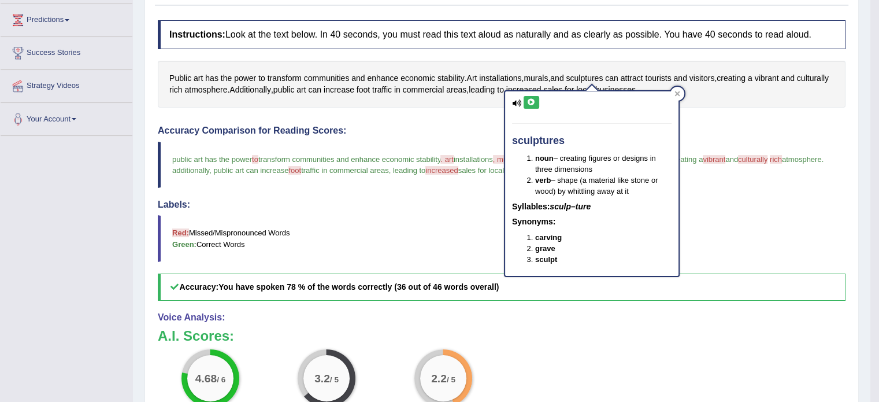
click at [532, 99] on icon at bounding box center [531, 102] width 9 height 7
click at [675, 94] on icon at bounding box center [678, 94] width 6 height 6
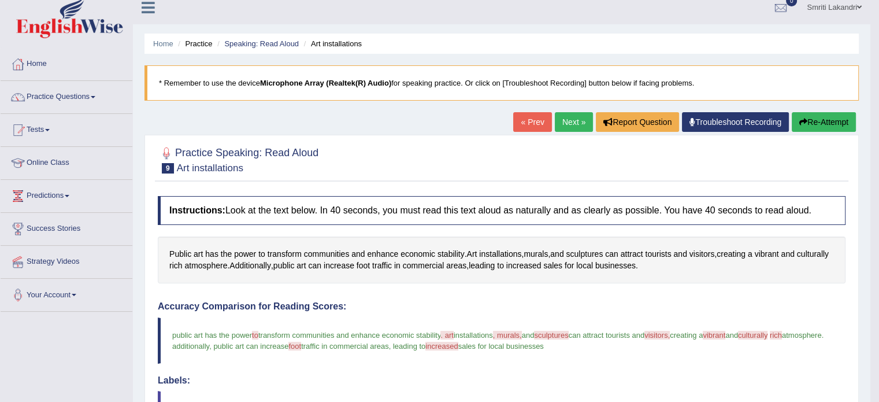
scroll to position [0, 0]
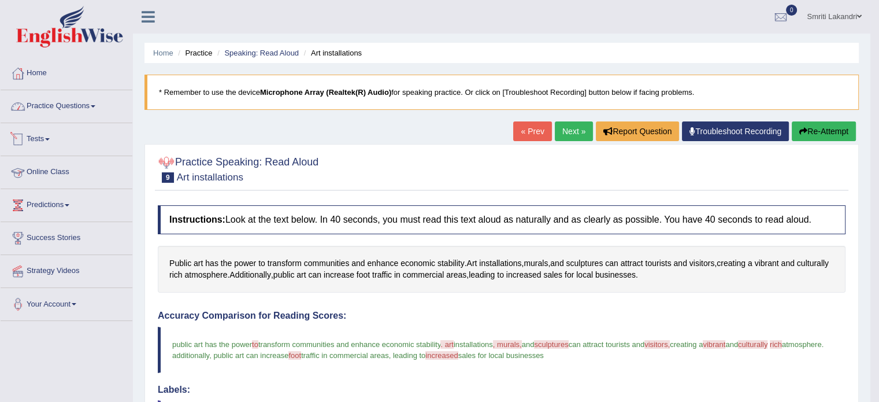
click at [74, 106] on link "Practice Questions" at bounding box center [67, 104] width 132 height 29
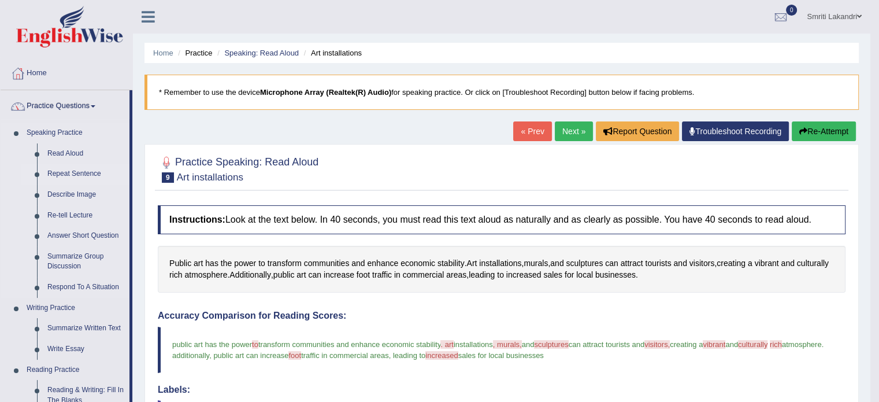
click at [65, 169] on link "Repeat Sentence" at bounding box center [85, 174] width 87 height 21
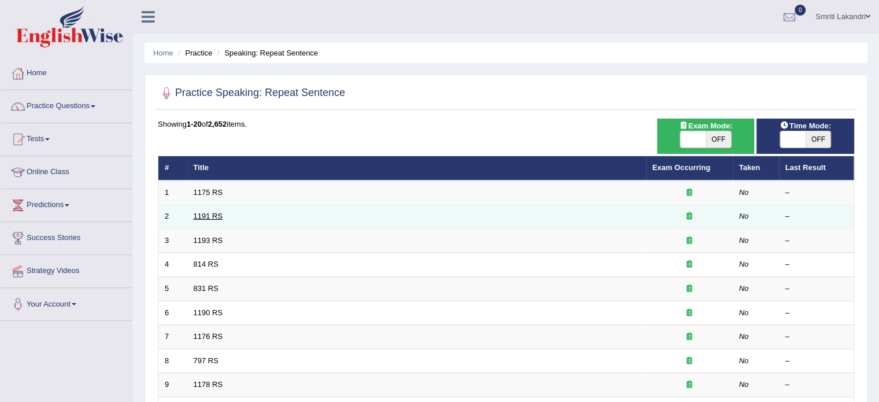
click at [214, 217] on link "1191 RS" at bounding box center [208, 216] width 29 height 9
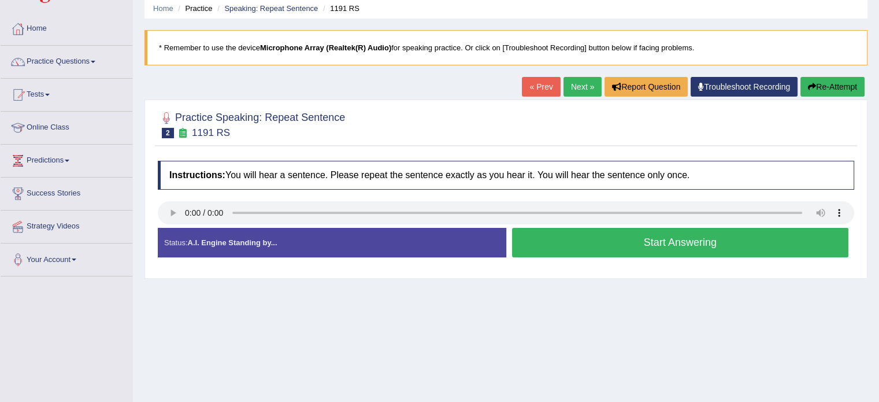
scroll to position [46, 0]
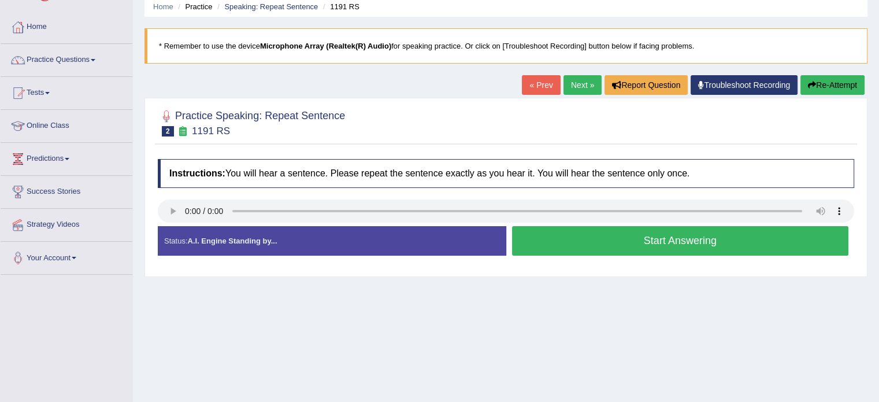
click at [594, 240] on button "Start Answering" at bounding box center [680, 240] width 337 height 29
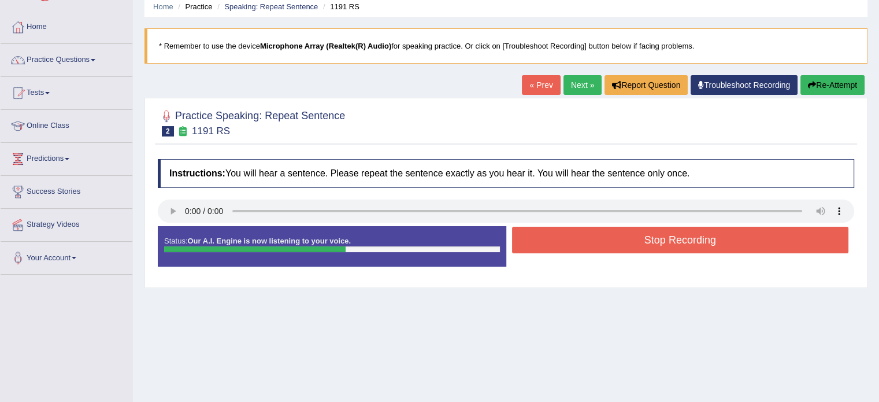
click at [594, 240] on button "Stop Recording" at bounding box center [680, 240] width 337 height 27
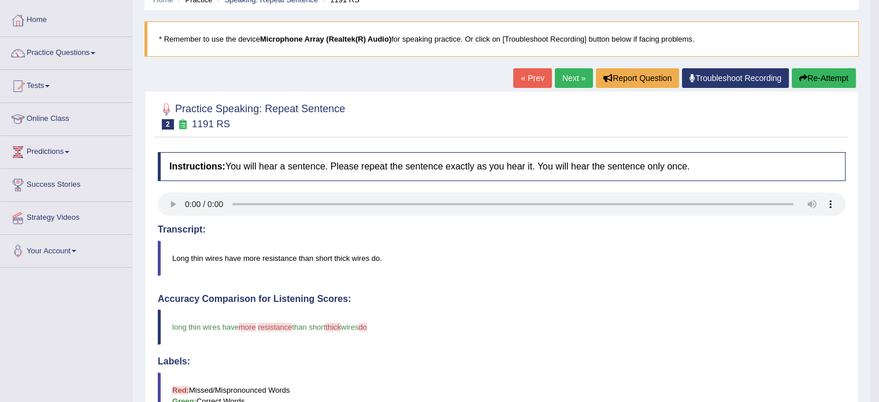
scroll to position [31, 0]
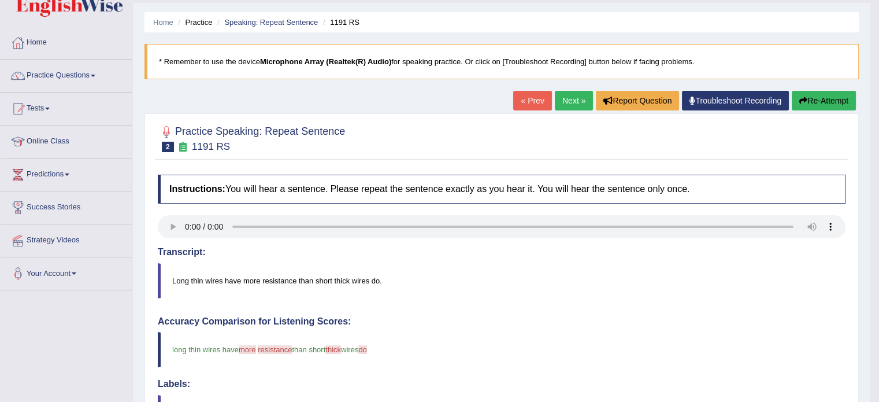
click at [578, 95] on link "Next »" at bounding box center [574, 101] width 38 height 20
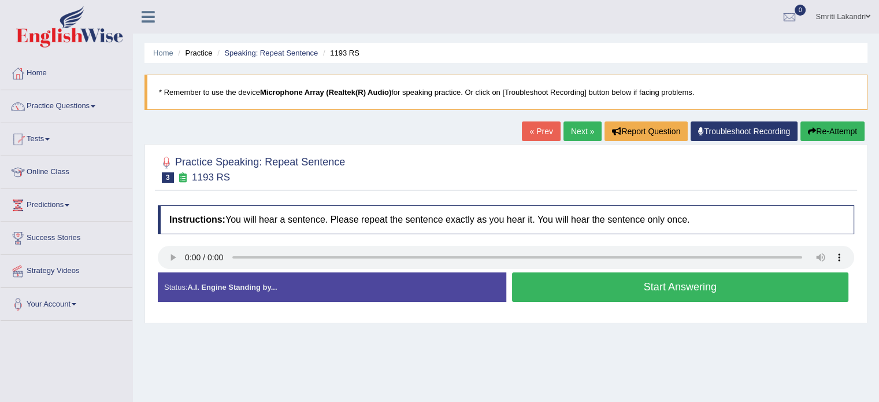
click at [573, 291] on button "Start Answering" at bounding box center [680, 286] width 337 height 29
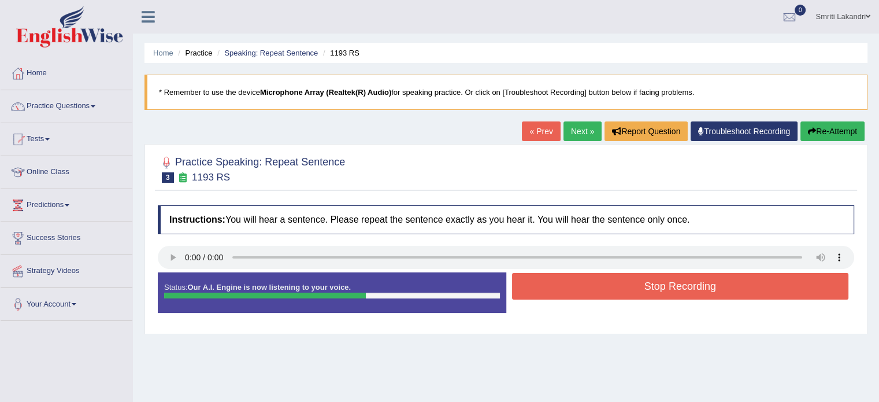
click at [573, 291] on button "Stop Recording" at bounding box center [680, 286] width 337 height 27
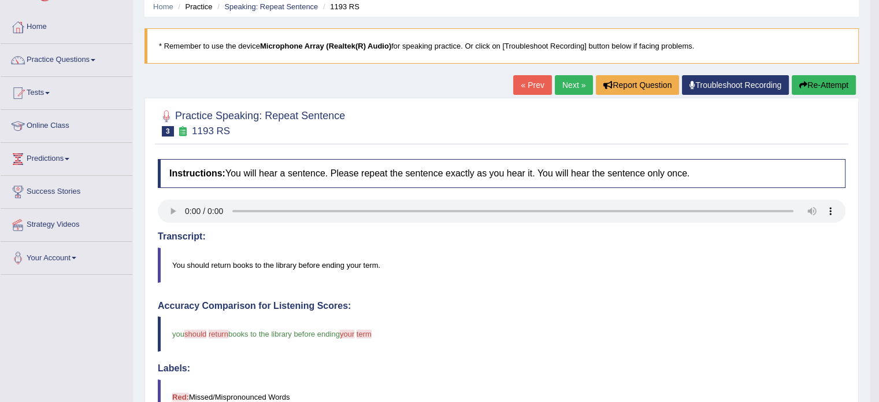
scroll to position [23, 0]
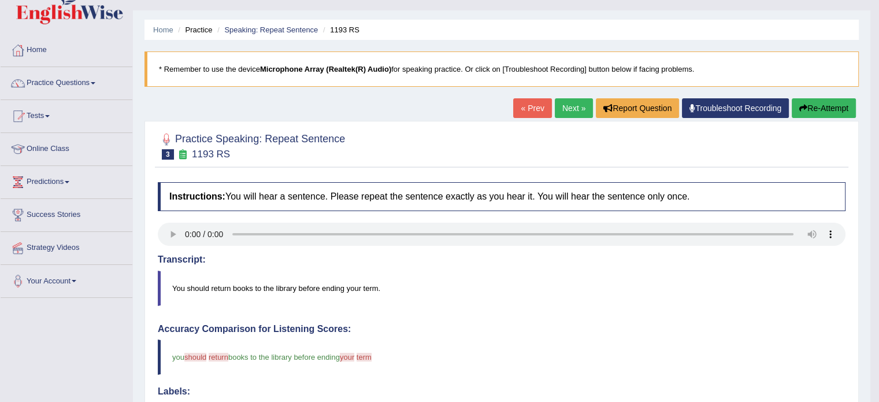
click at [567, 108] on link "Next »" at bounding box center [574, 108] width 38 height 20
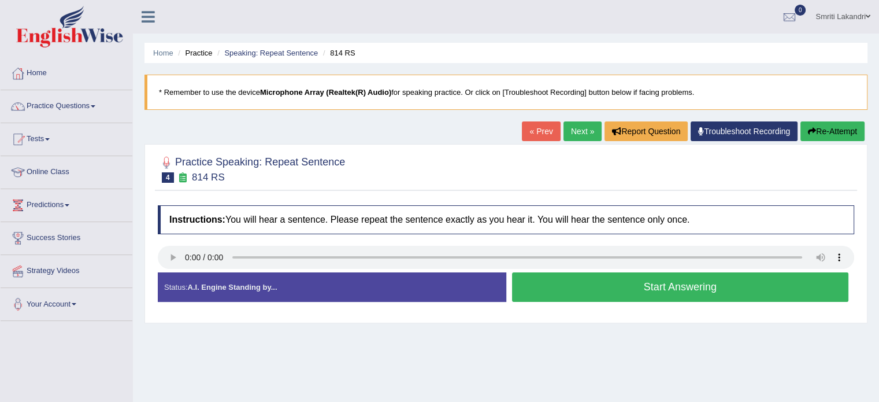
click at [588, 298] on button "Start Answering" at bounding box center [680, 286] width 337 height 29
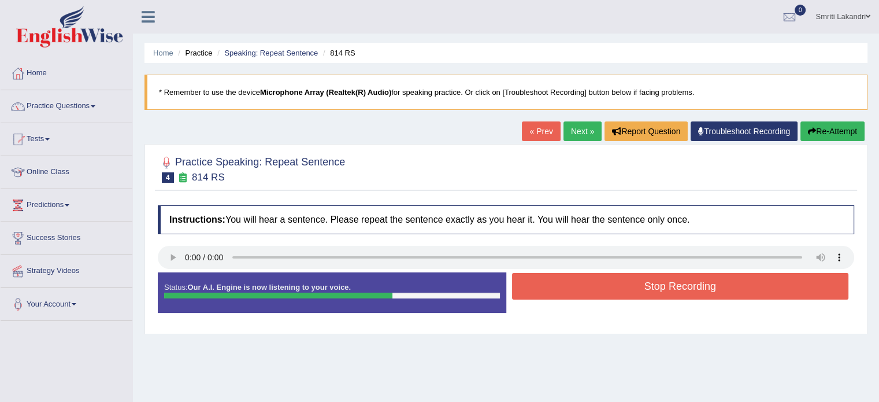
click at [601, 285] on button "Stop Recording" at bounding box center [680, 286] width 337 height 27
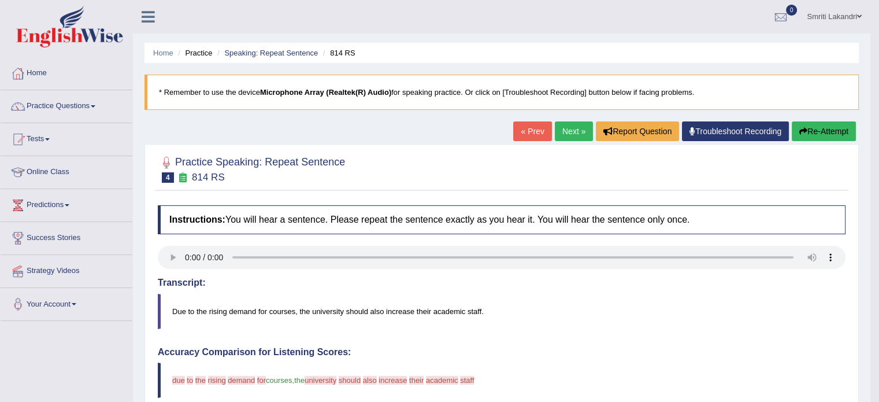
click at [589, 289] on div "Transcript: Due to the rising demand for courses, the university should also in…" at bounding box center [502, 302] width 688 height 51
click at [61, 103] on link "Practice Questions" at bounding box center [67, 104] width 132 height 29
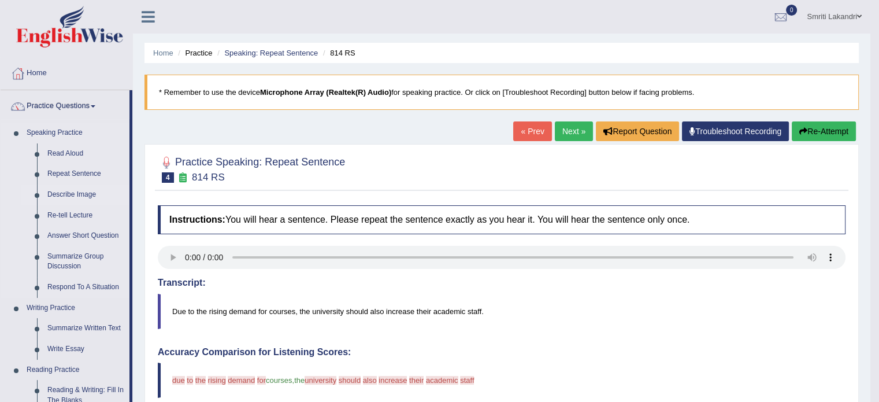
click at [79, 194] on link "Describe Image" at bounding box center [85, 194] width 87 height 21
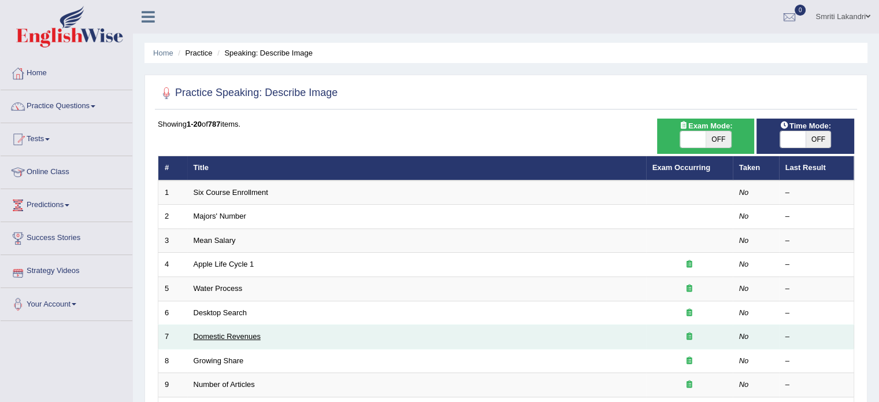
click at [215, 333] on link "Domestic Revenues" at bounding box center [227, 336] width 67 height 9
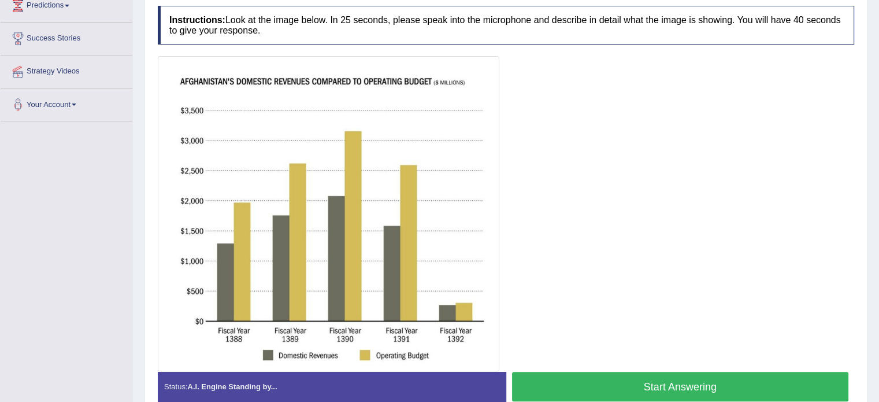
scroll to position [185, 0]
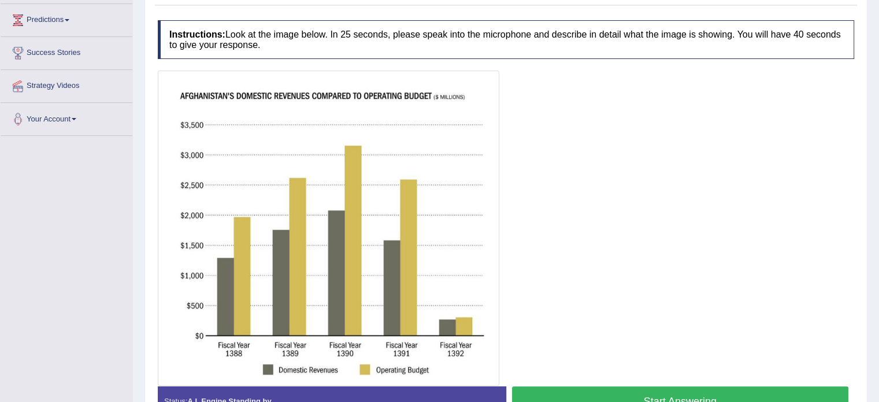
click at [601, 386] on div "Start Answering" at bounding box center [680, 402] width 349 height 32
click at [606, 390] on button "Start Answering" at bounding box center [680, 400] width 337 height 29
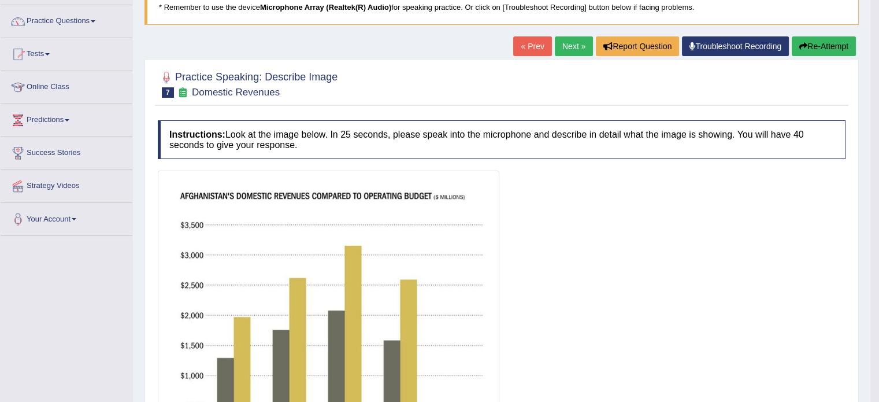
scroll to position [0, 0]
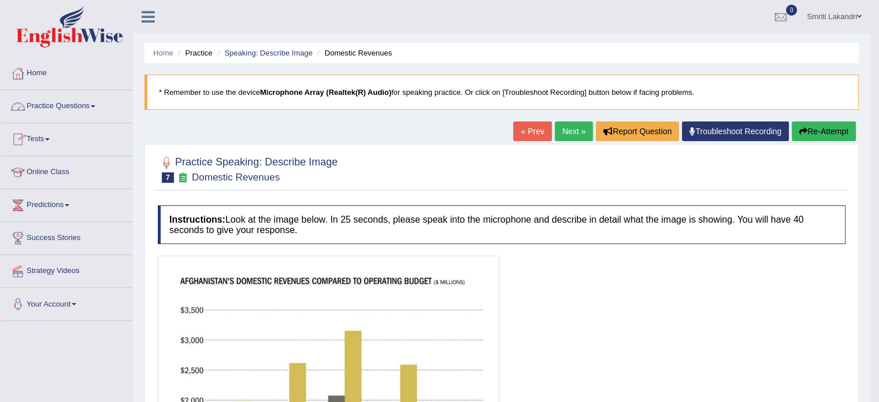
click at [73, 106] on link "Practice Questions" at bounding box center [67, 104] width 132 height 29
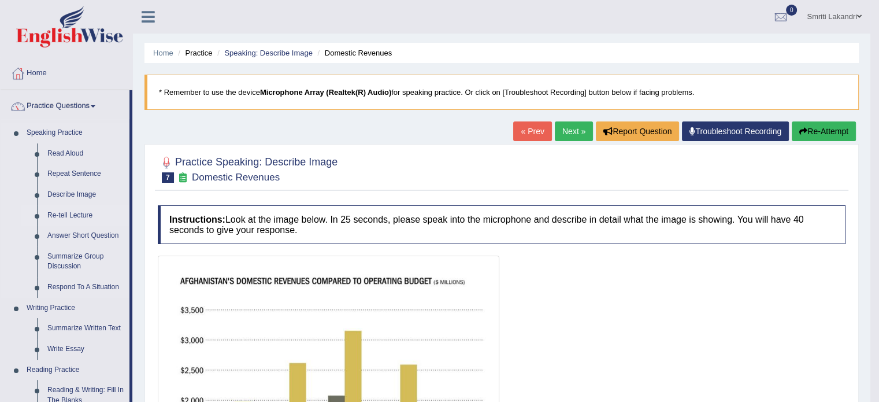
click at [76, 214] on link "Re-tell Lecture" at bounding box center [85, 215] width 87 height 21
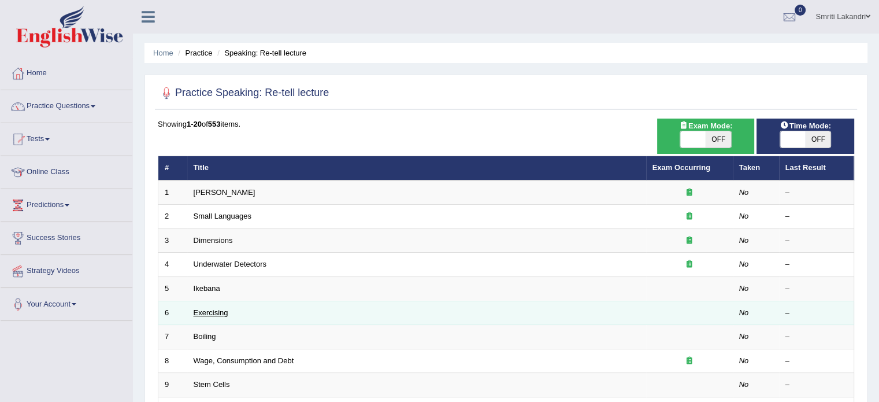
click at [217, 312] on link "Exercising" at bounding box center [211, 312] width 35 height 9
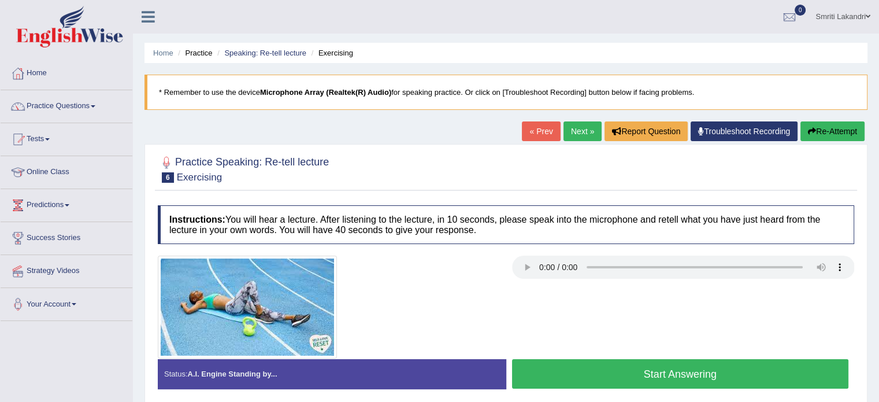
click at [341, 310] on div at bounding box center [329, 307] width 354 height 103
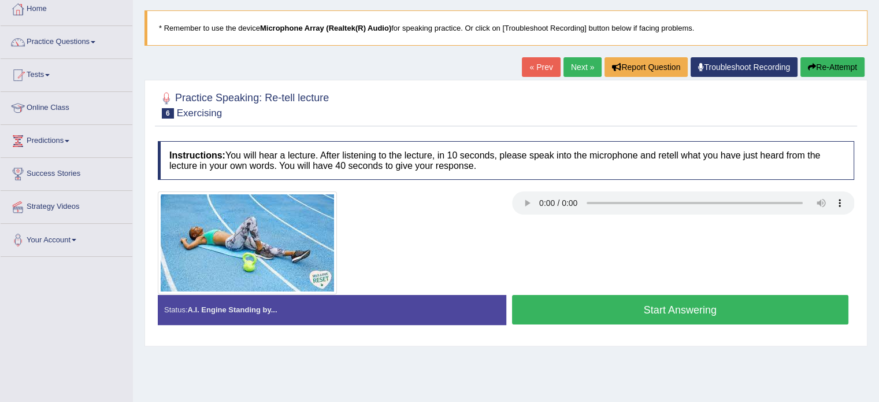
scroll to position [92, 0]
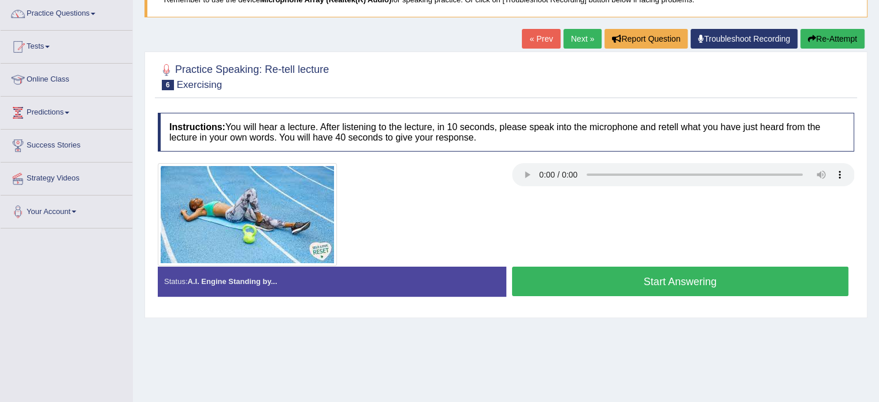
click at [579, 39] on link "Next »" at bounding box center [583, 39] width 38 height 20
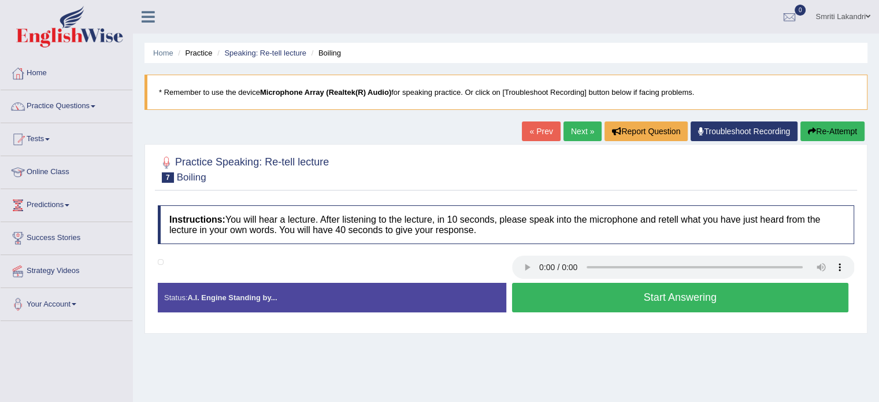
click at [779, 287] on button "Start Answering" at bounding box center [680, 297] width 337 height 29
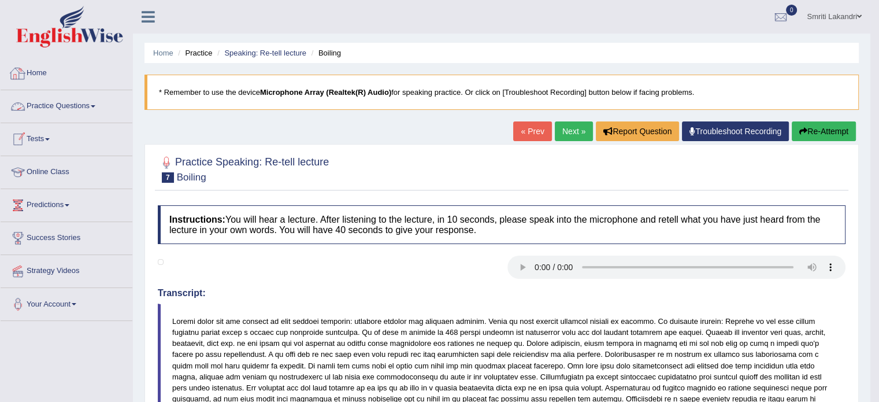
click at [55, 108] on link "Practice Questions" at bounding box center [67, 104] width 132 height 29
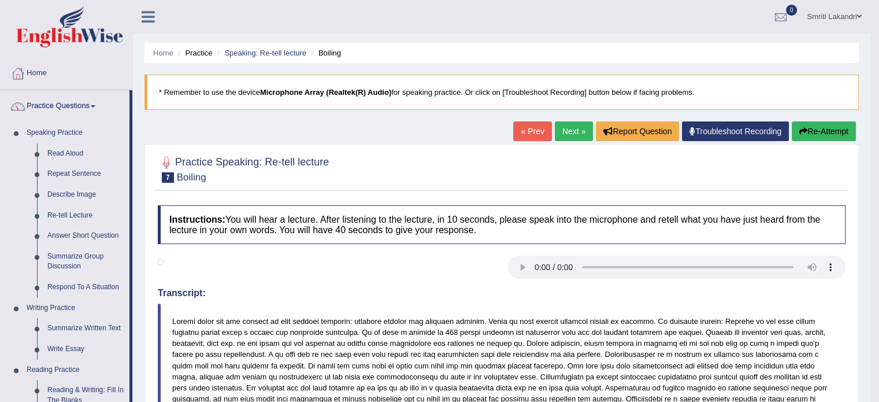
click at [86, 260] on link "Summarize Group Discussion" at bounding box center [85, 261] width 87 height 31
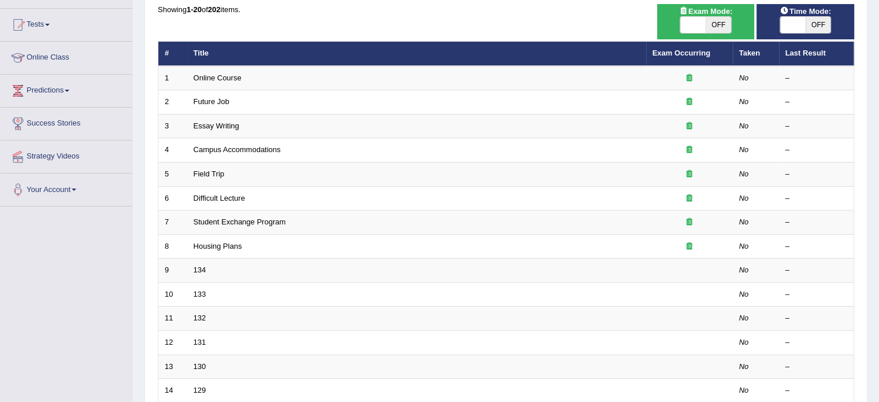
scroll to position [116, 0]
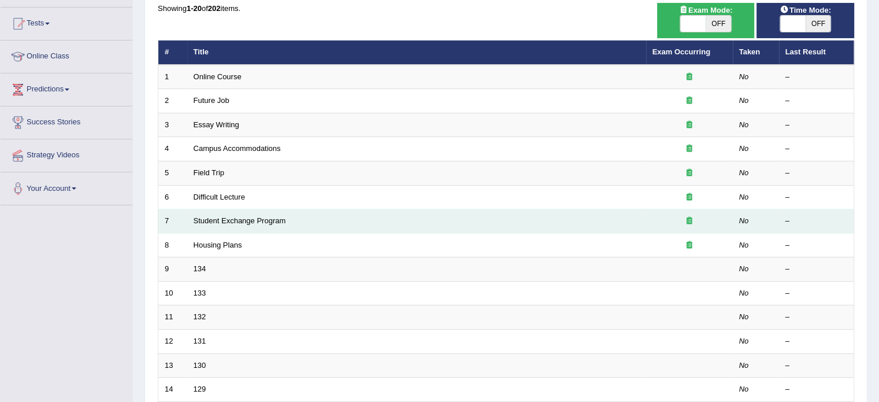
click at [250, 213] on td "Student Exchange Program" at bounding box center [416, 221] width 459 height 24
click at [254, 221] on link "Student Exchange Program" at bounding box center [240, 220] width 92 height 9
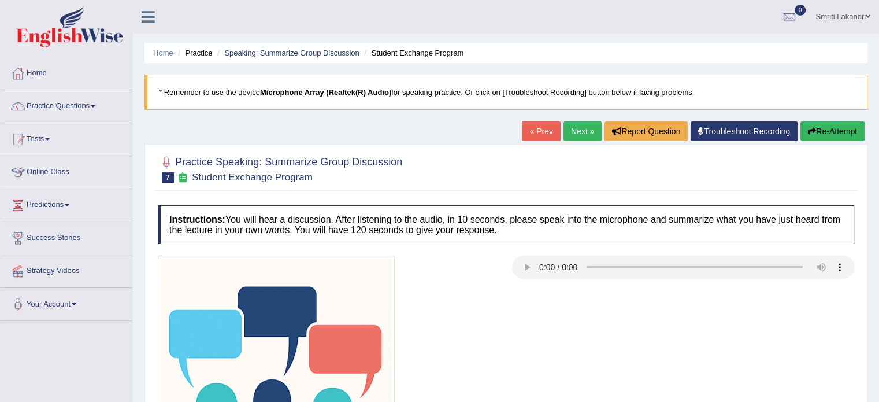
click at [571, 136] on link "Next »" at bounding box center [583, 131] width 38 height 20
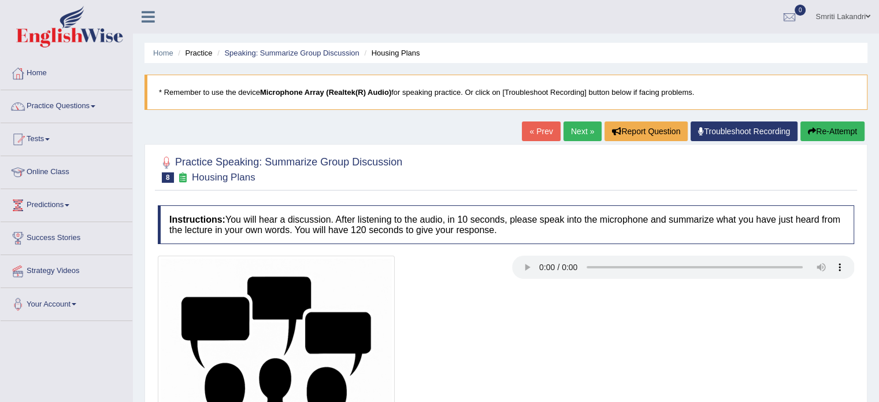
click at [571, 136] on link "Next »" at bounding box center [583, 131] width 38 height 20
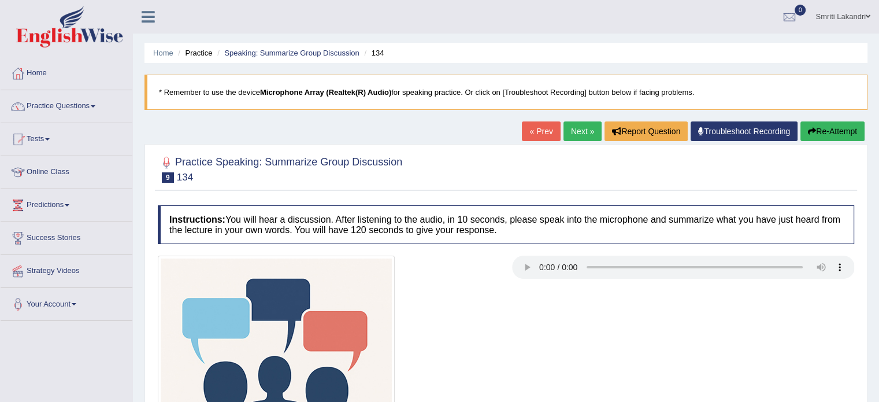
click at [547, 129] on link "« Prev" at bounding box center [541, 131] width 38 height 20
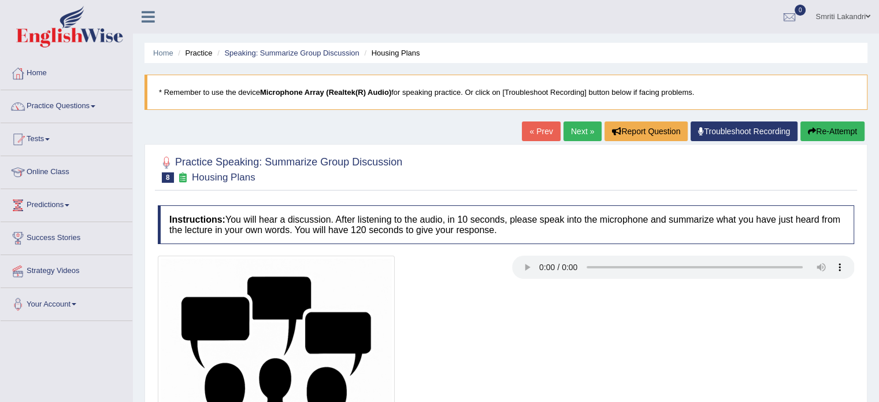
click at [573, 129] on link "Next »" at bounding box center [583, 131] width 38 height 20
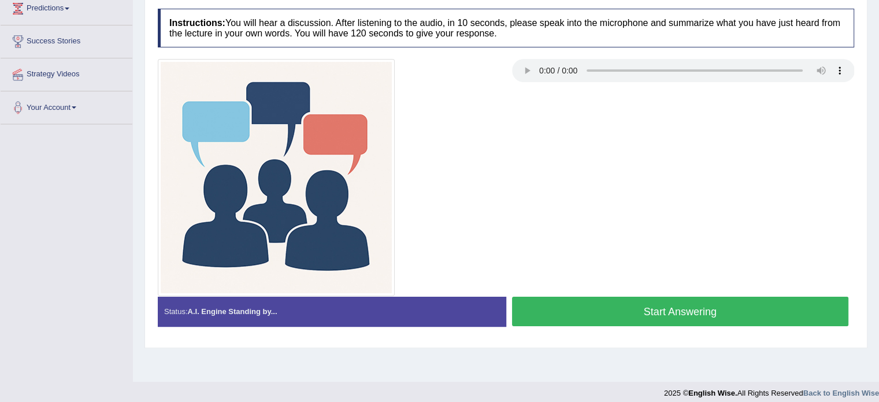
scroll to position [205, 0]
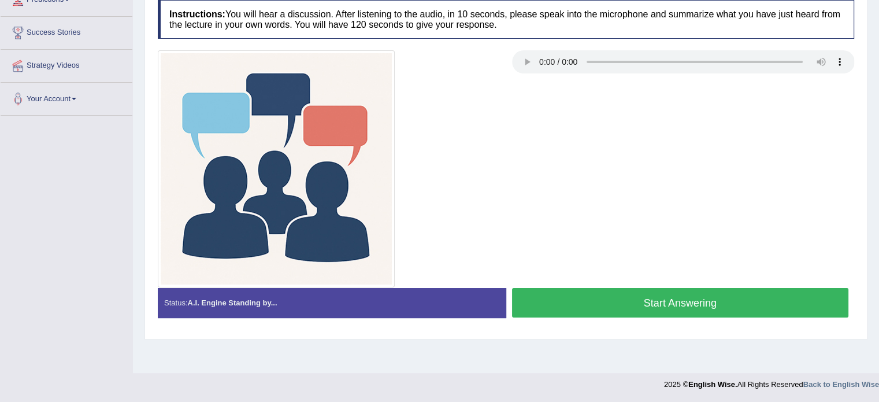
click at [592, 305] on button "Start Answering" at bounding box center [680, 302] width 337 height 29
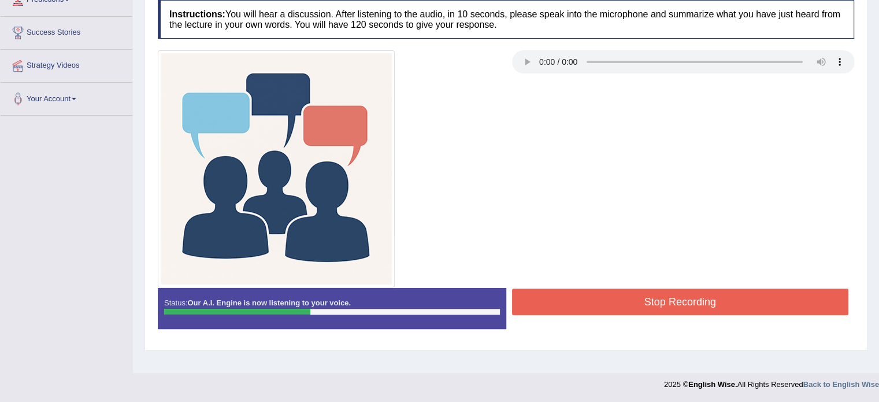
click at [592, 305] on button "Stop Recording" at bounding box center [680, 301] width 337 height 27
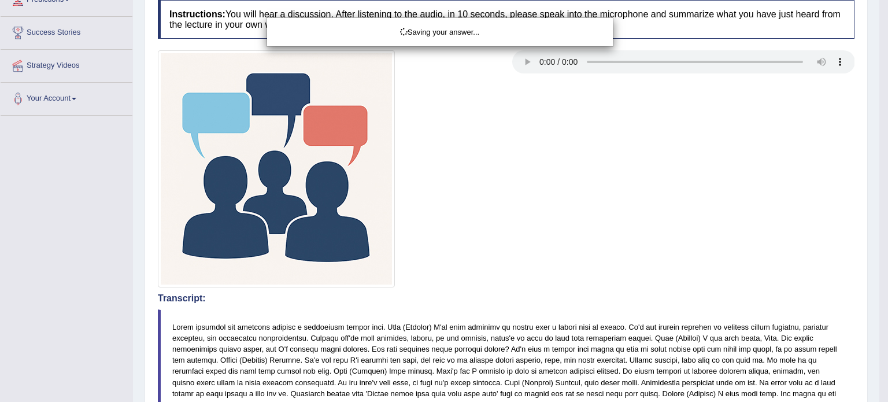
click at [674, 253] on div "Saving your answer..." at bounding box center [444, 201] width 888 height 402
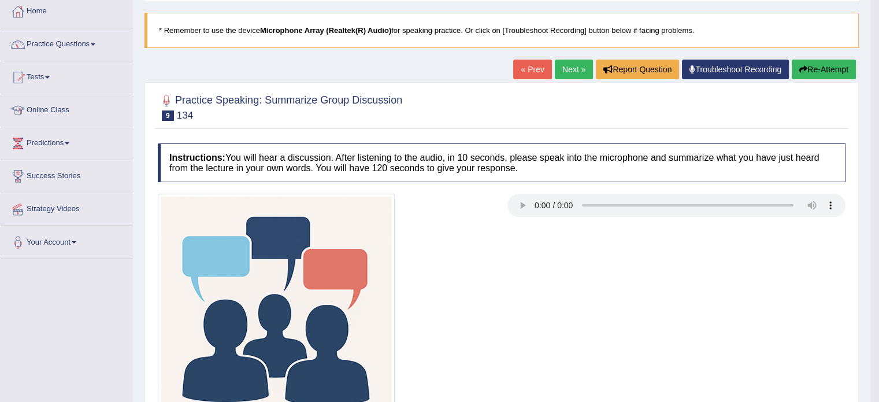
scroll to position [0, 0]
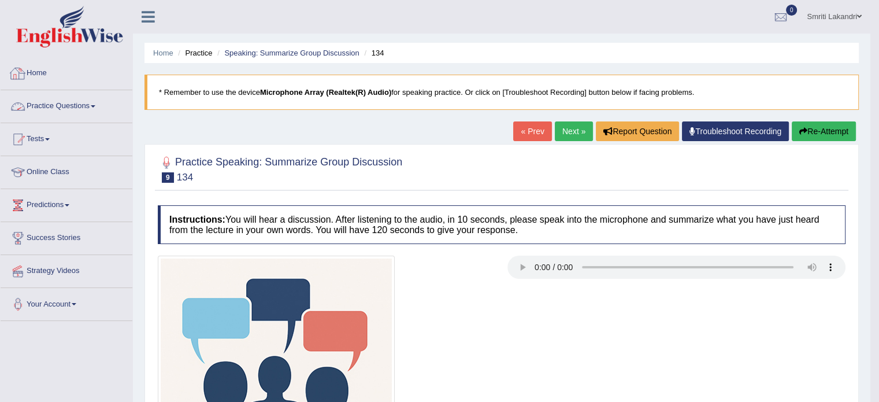
click at [62, 103] on link "Practice Questions" at bounding box center [67, 104] width 132 height 29
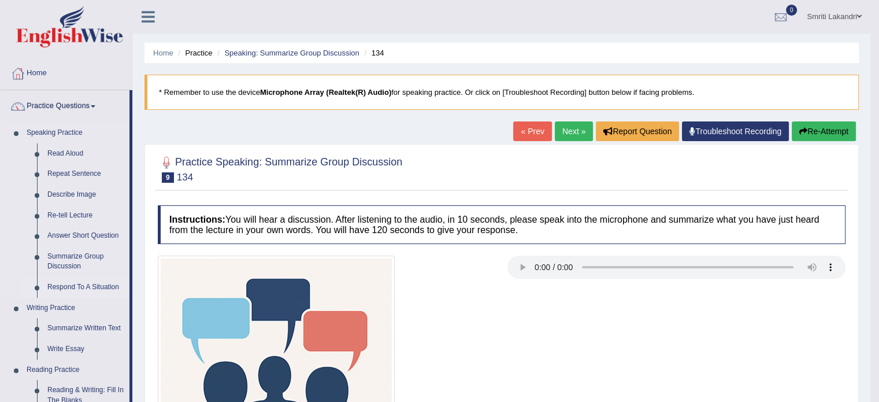
click at [86, 287] on link "Respond To A Situation" at bounding box center [85, 287] width 87 height 21
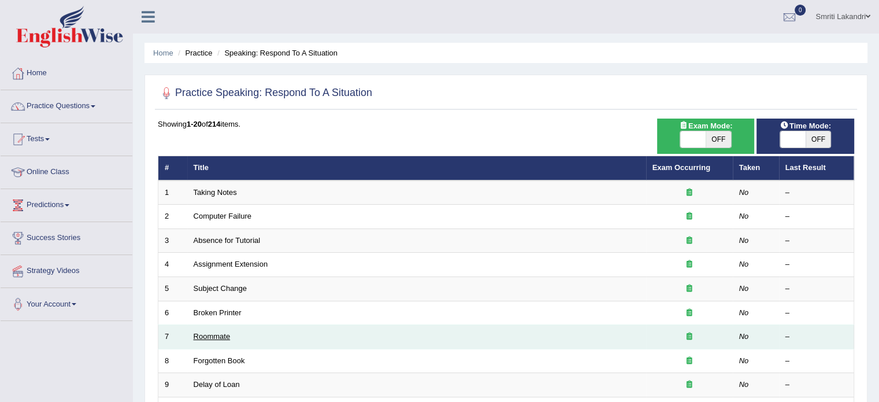
click at [215, 332] on link "Roommate" at bounding box center [212, 336] width 37 height 9
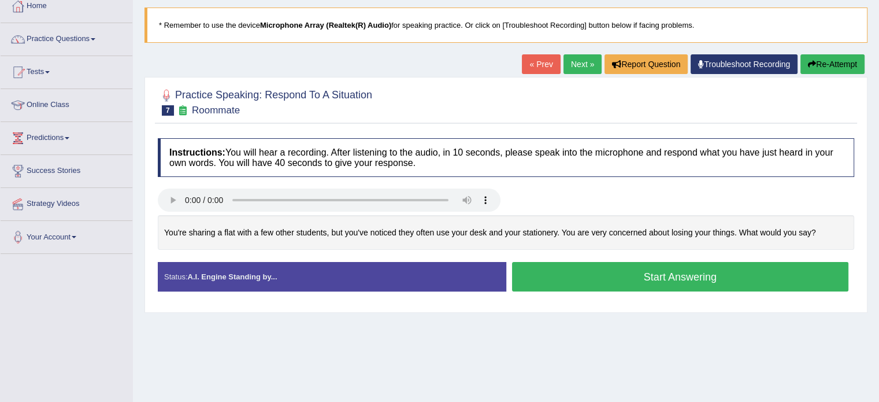
scroll to position [69, 0]
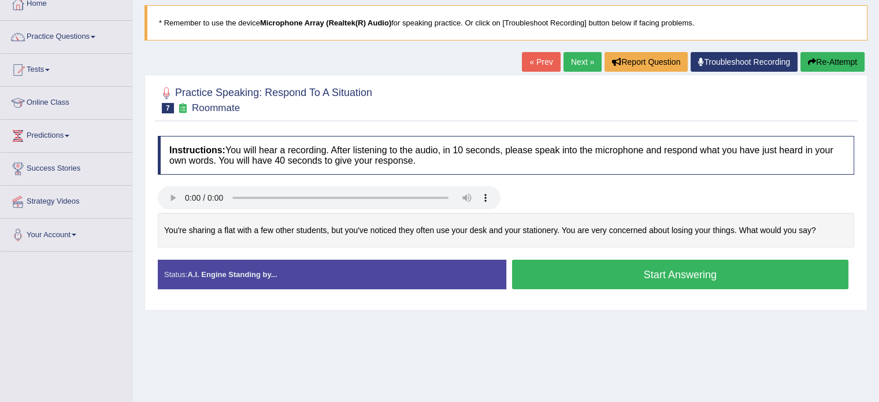
click at [537, 277] on button "Start Answering" at bounding box center [680, 274] width 337 height 29
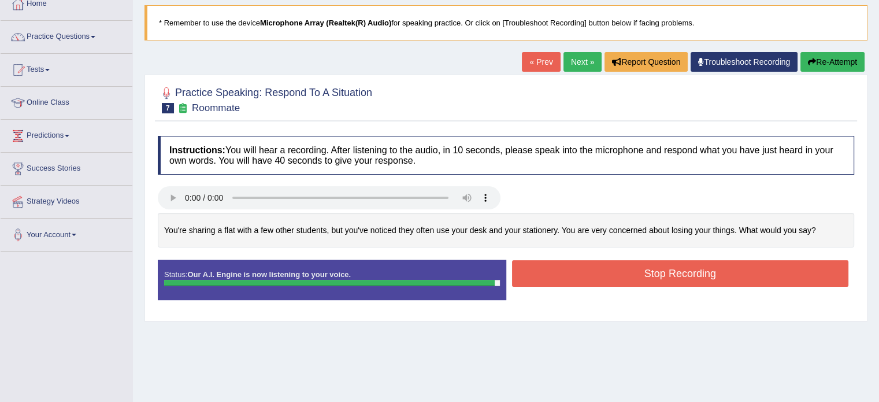
click at [537, 277] on button "Stop Recording" at bounding box center [680, 273] width 337 height 27
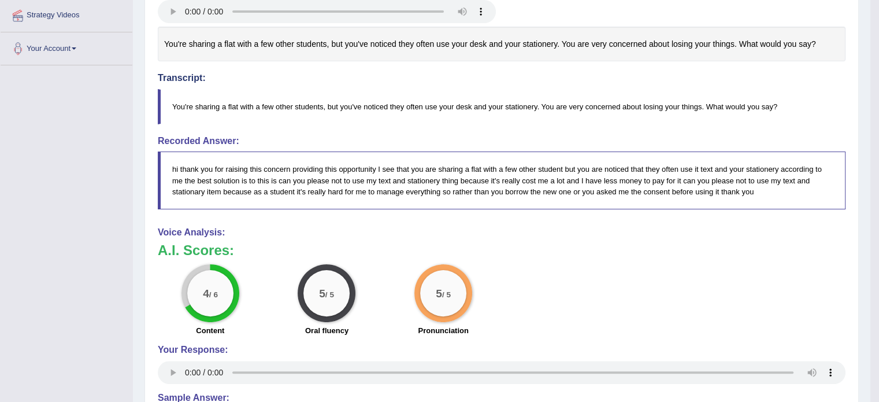
scroll to position [254, 0]
click at [169, 294] on div "4 / 6 Content" at bounding box center [210, 302] width 117 height 75
